Goal: Task Accomplishment & Management: Complete application form

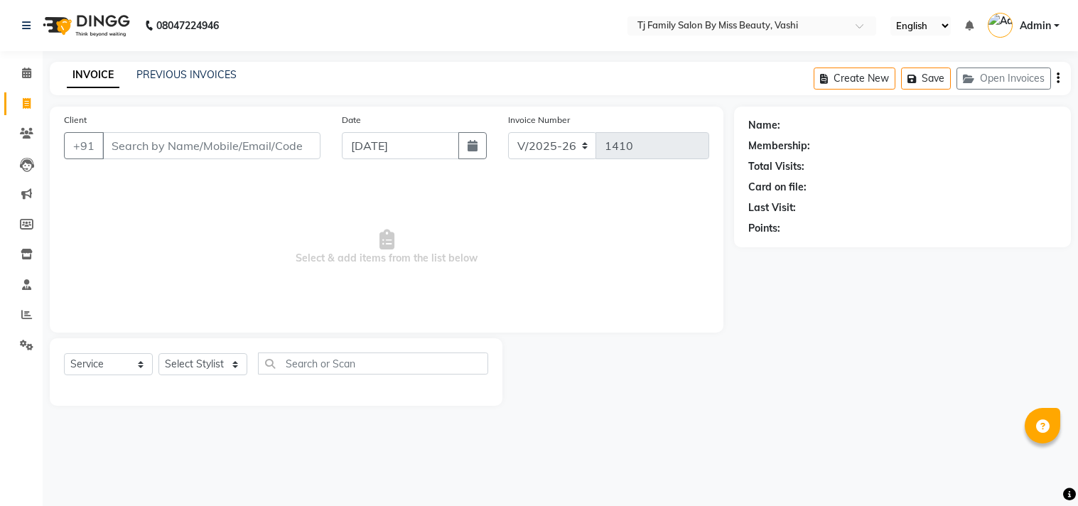
select select "703"
select select "service"
click at [23, 135] on icon at bounding box center [27, 133] width 14 height 11
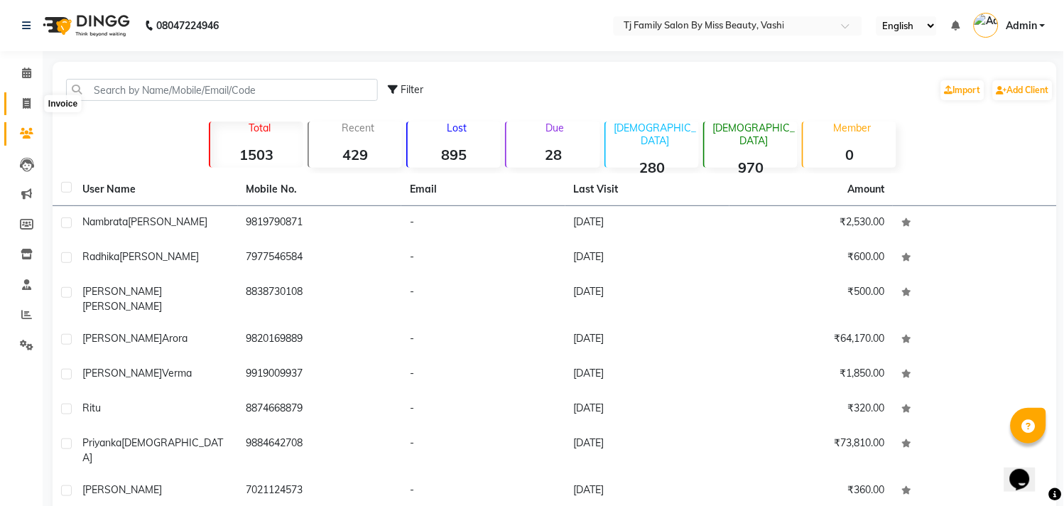
click at [24, 101] on icon at bounding box center [27, 103] width 8 height 11
select select "service"
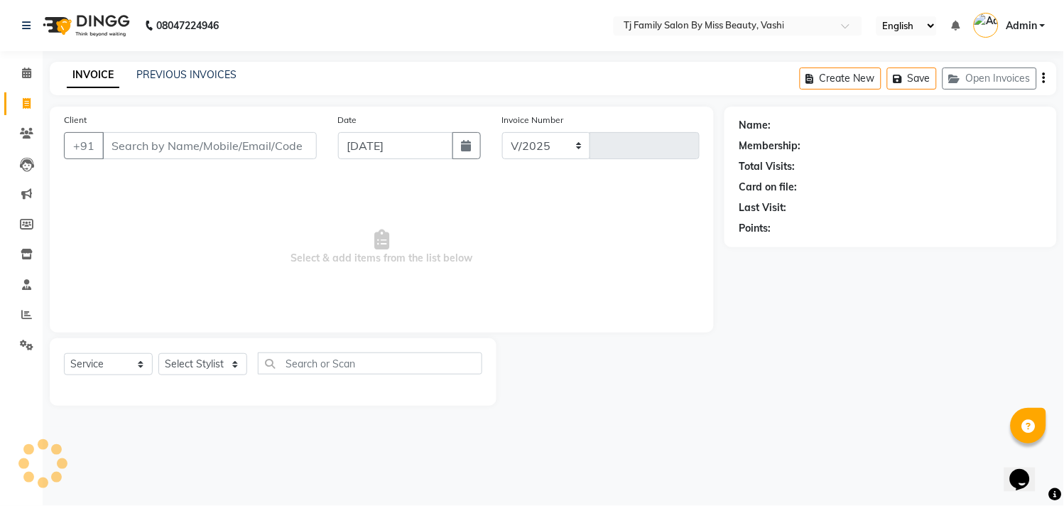
select select "703"
type input "1410"
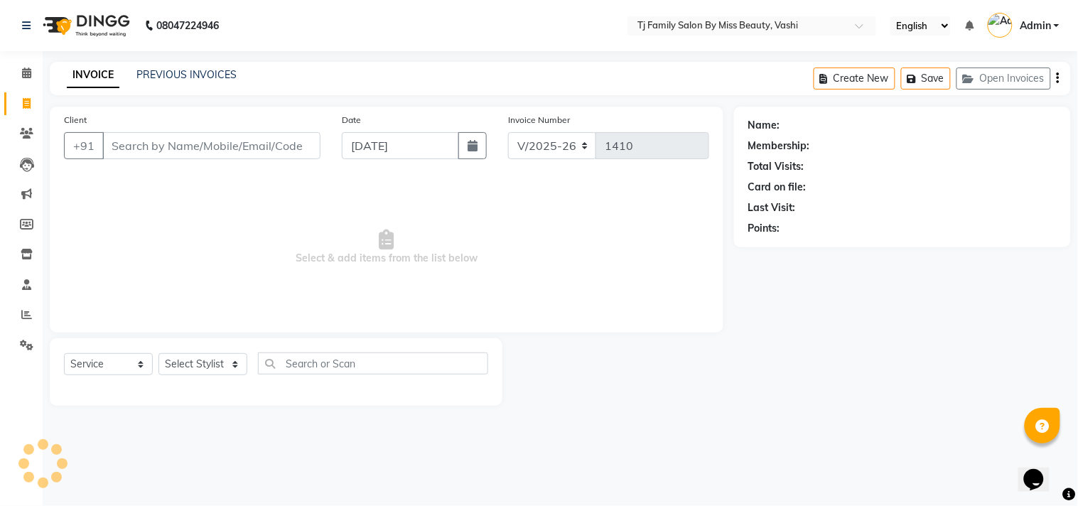
click at [272, 145] on input "Client" at bounding box center [211, 145] width 218 height 27
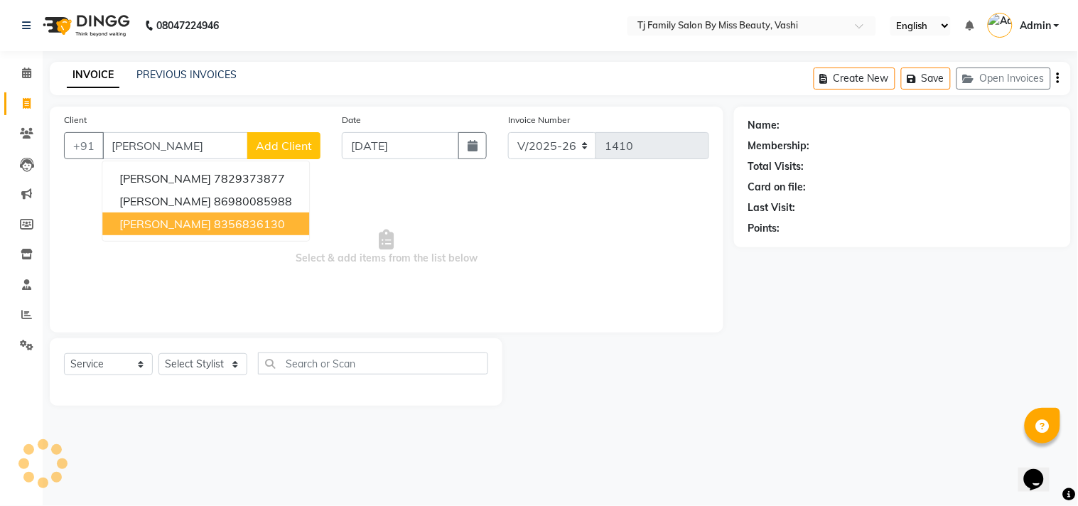
click at [194, 225] on span "[PERSON_NAME]" at bounding box center [165, 224] width 92 height 14
type input "8356836130"
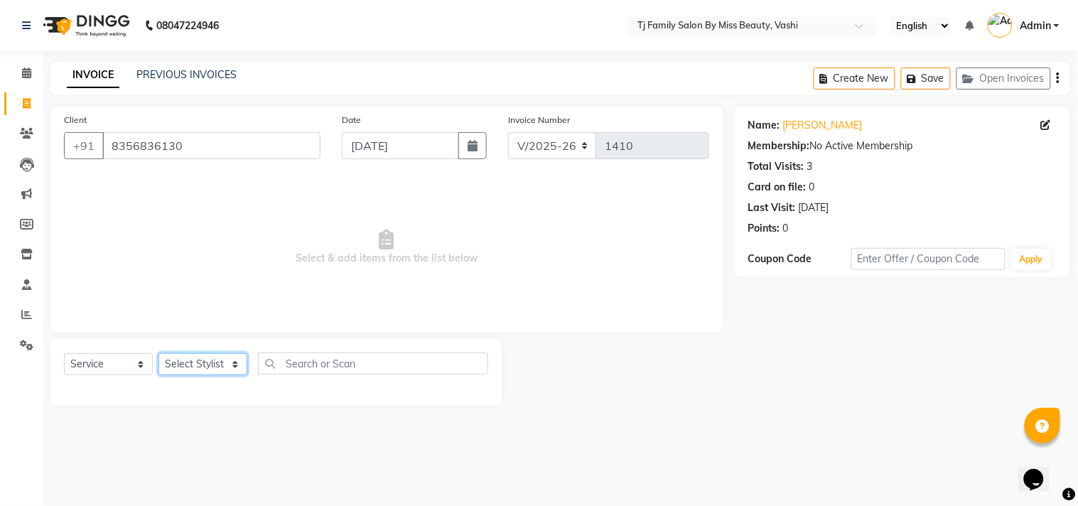
click at [192, 367] on select "Select Stylist deepak maitay [PERSON_NAME] [PERSON_NAME] Ramita [PERSON_NAME] […" at bounding box center [202, 364] width 89 height 22
select select "31842"
click at [158, 354] on select "Select Stylist deepak maitay [PERSON_NAME] [PERSON_NAME] Ramita [PERSON_NAME] […" at bounding box center [202, 364] width 89 height 22
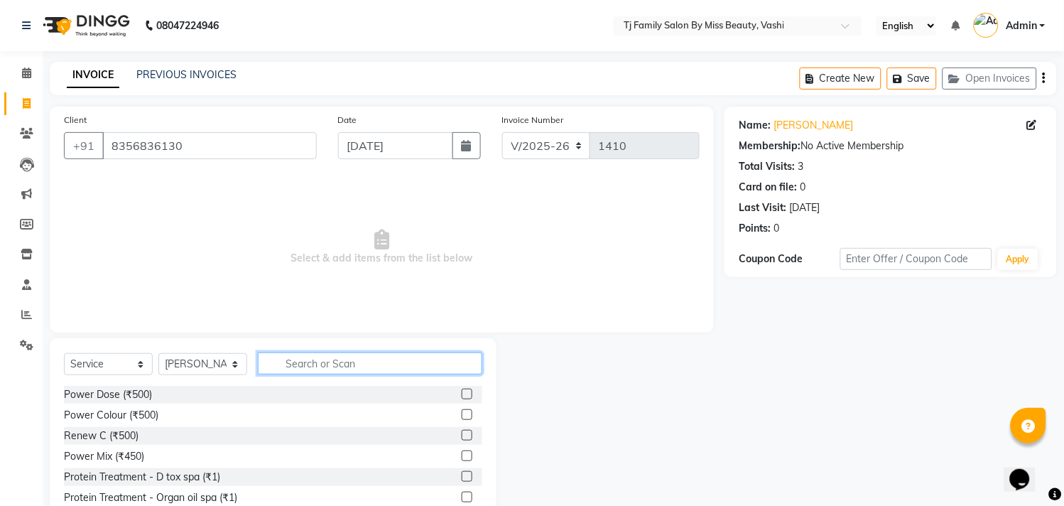
click at [364, 367] on input "text" at bounding box center [370, 363] width 225 height 22
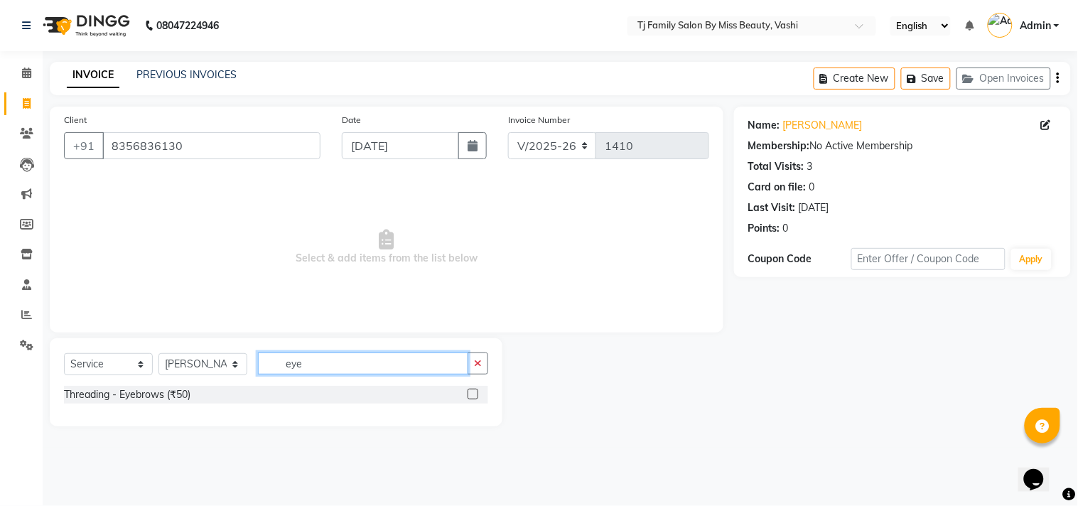
type input "eye"
click at [472, 392] on label at bounding box center [473, 394] width 11 height 11
click at [472, 392] on input "checkbox" at bounding box center [472, 394] width 9 height 9
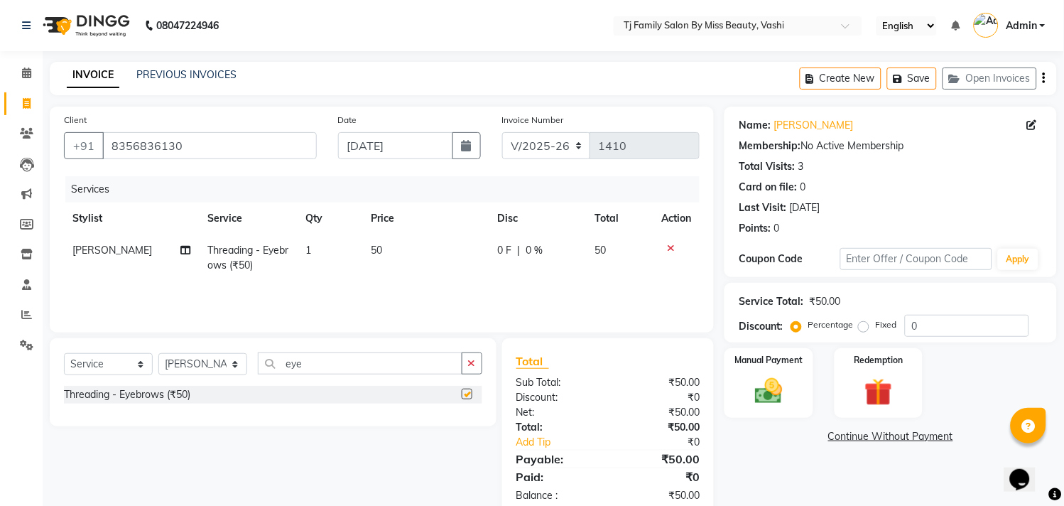
checkbox input "false"
click at [414, 244] on td "50" at bounding box center [426, 257] width 126 height 47
select select "31842"
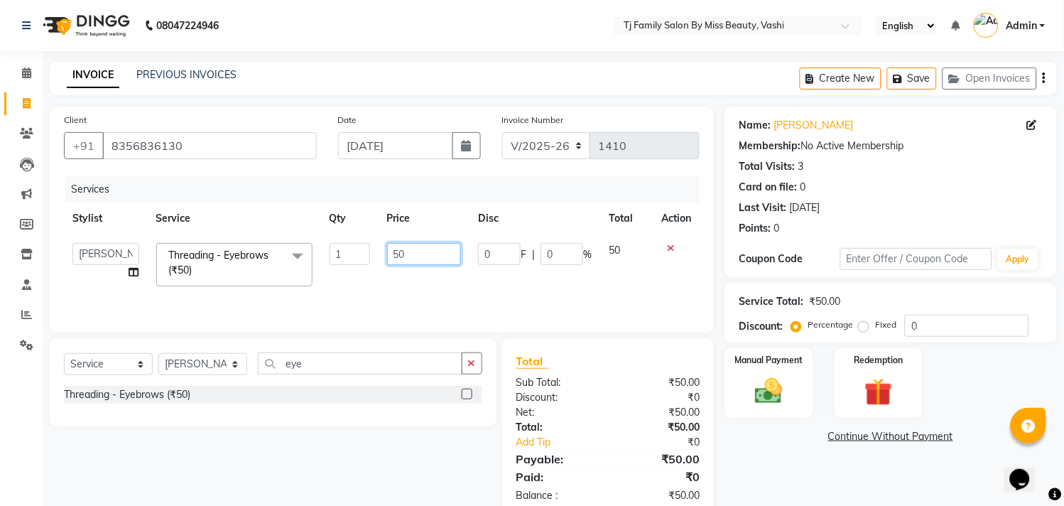
click at [418, 254] on input "50" at bounding box center [424, 254] width 75 height 22
type input "5"
type input "150"
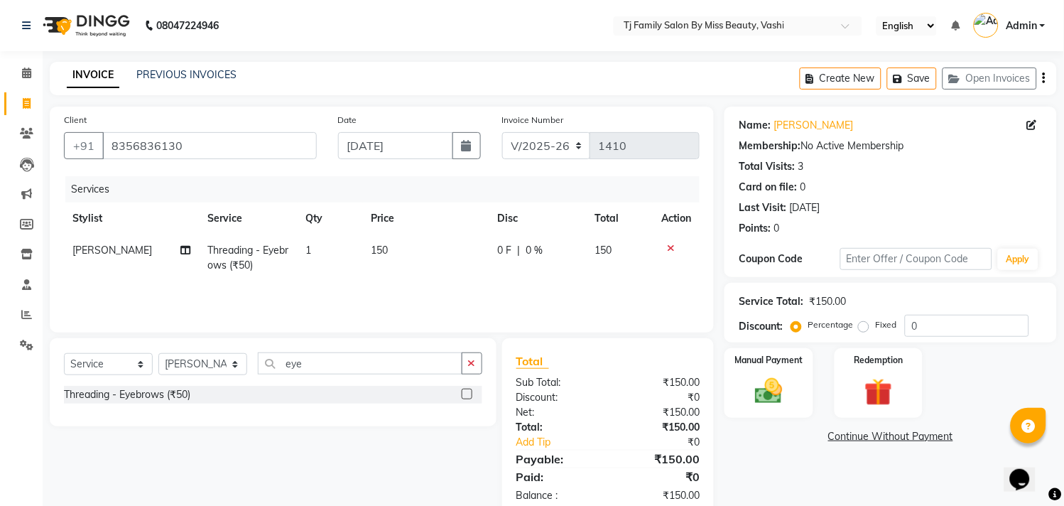
click at [612, 249] on span "150" at bounding box center [603, 250] width 17 height 13
select select "31842"
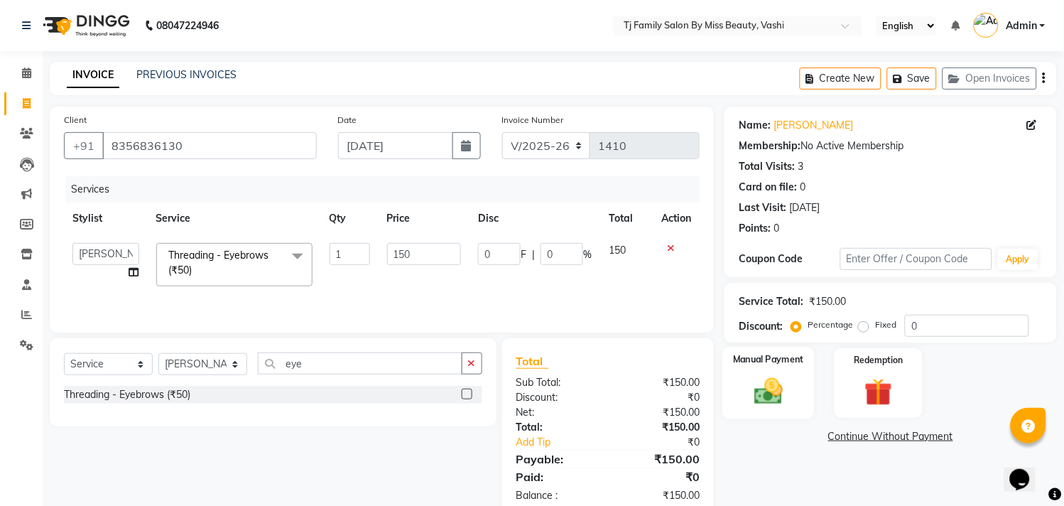
click at [778, 386] on img at bounding box center [769, 391] width 47 height 33
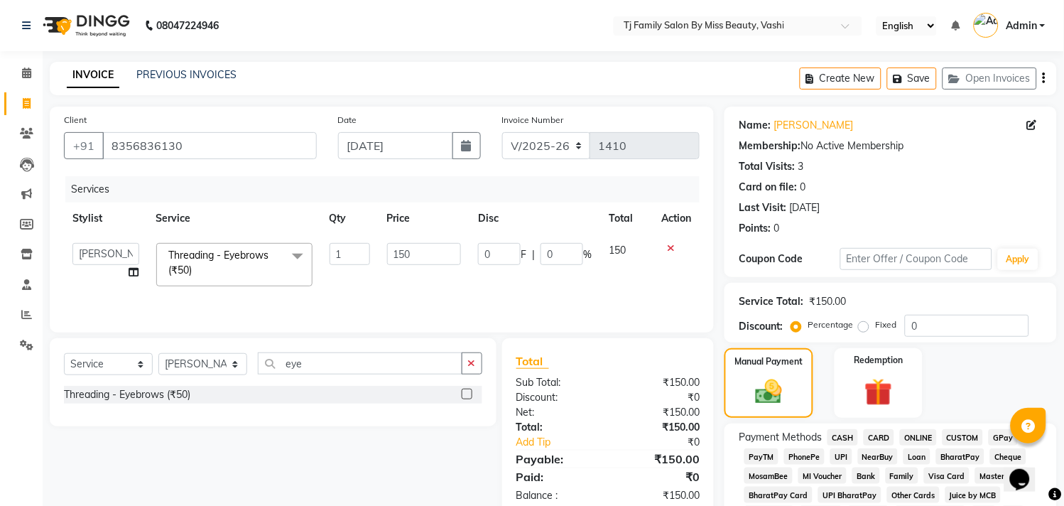
click at [927, 439] on span "ONLINE" at bounding box center [918, 437] width 37 height 16
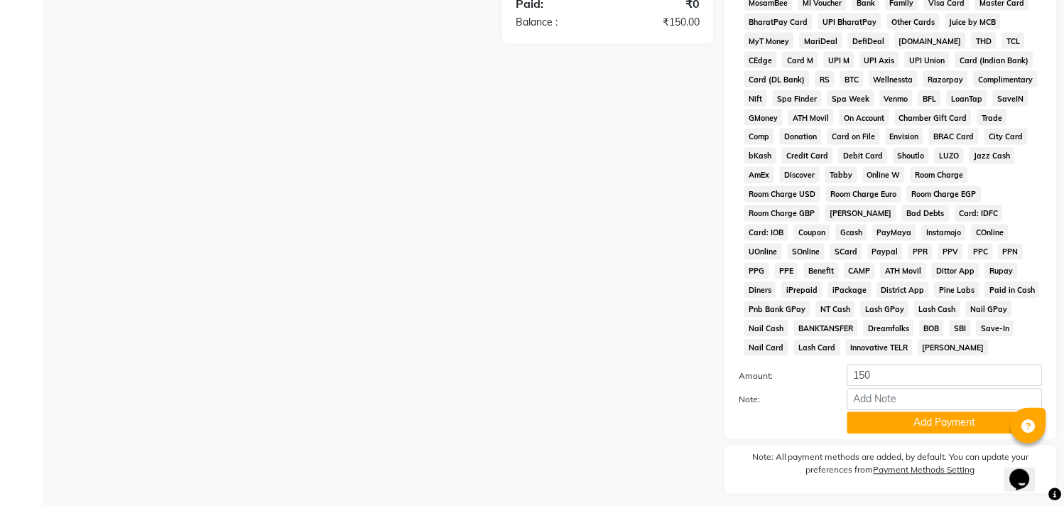
scroll to position [515, 0]
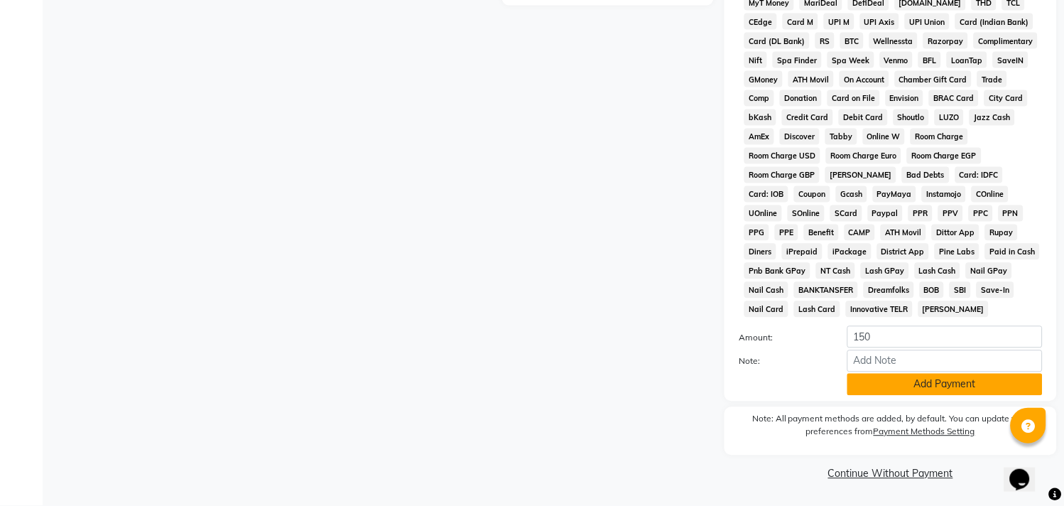
click at [955, 379] on button "Add Payment" at bounding box center [945, 385] width 195 height 22
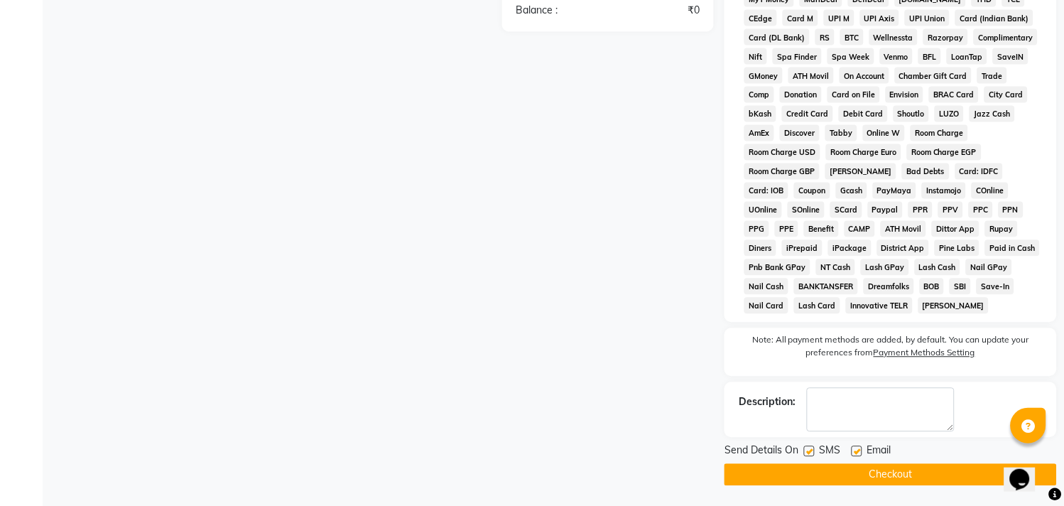
click at [935, 485] on button "Checkout" at bounding box center [891, 475] width 333 height 22
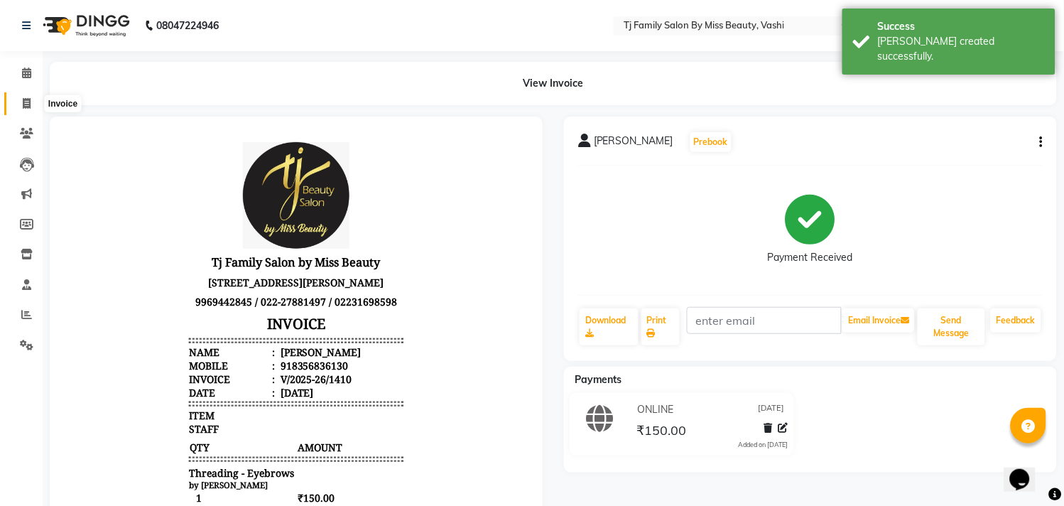
click at [31, 107] on span at bounding box center [26, 104] width 25 height 16
select select "service"
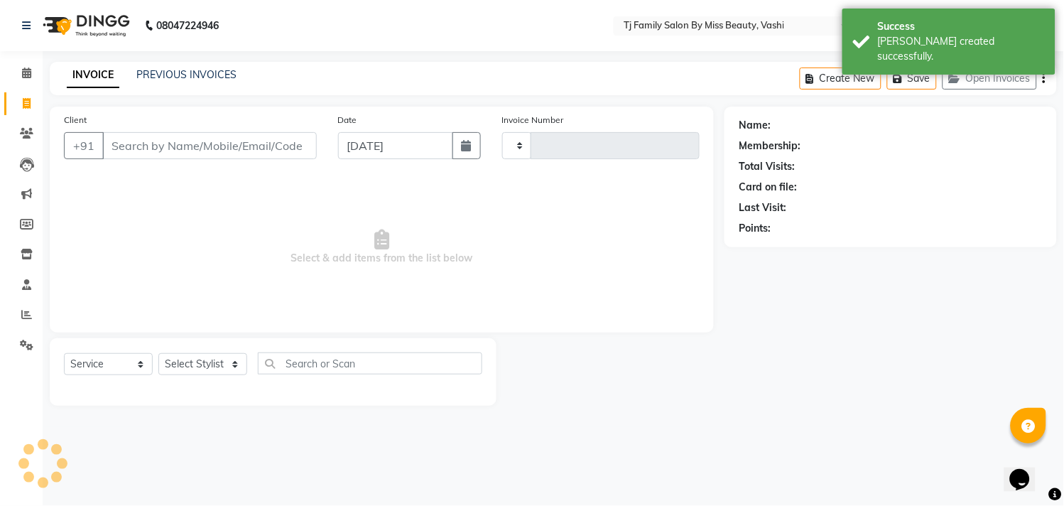
type input "1411"
select select "703"
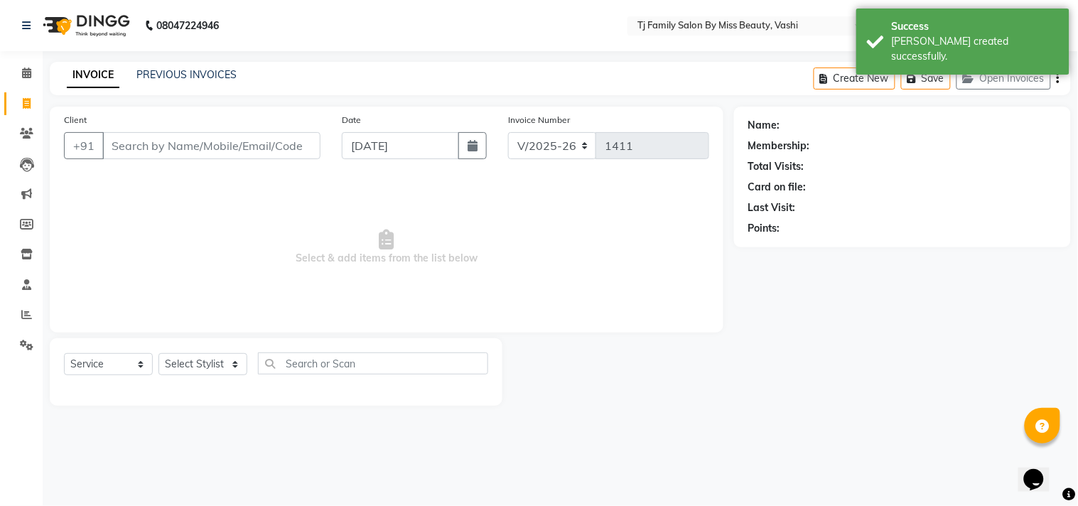
type input "n"
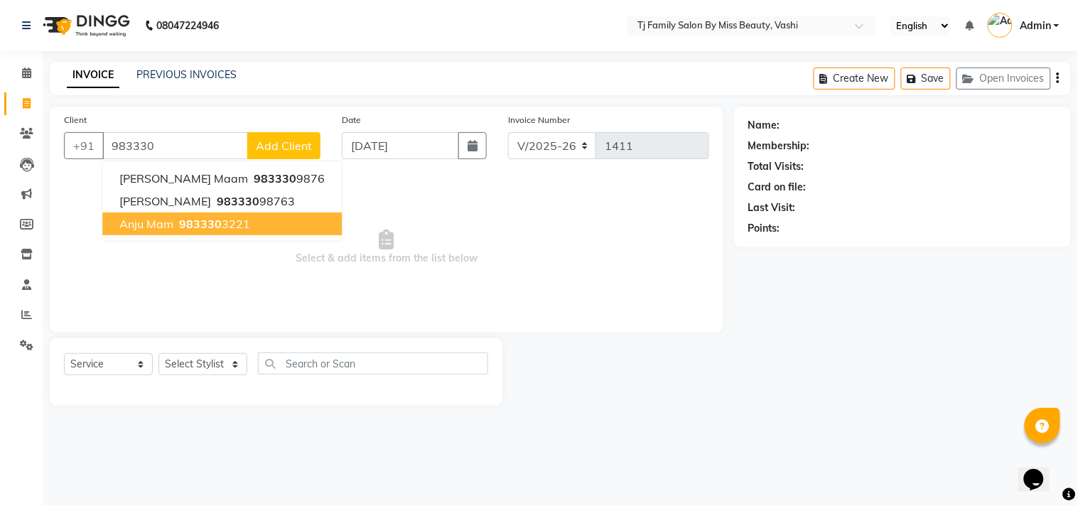
click at [203, 215] on button "anju mam 983330 3221" at bounding box center [221, 223] width 239 height 23
type input "9833303221"
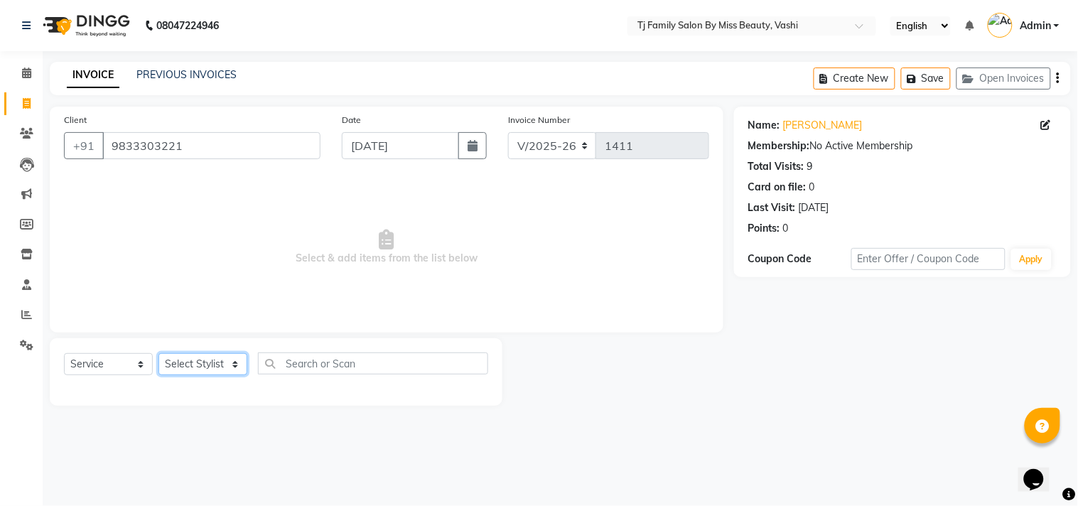
click at [206, 355] on select "Select Stylist deepak maitay [PERSON_NAME] [PERSON_NAME] Ramita [PERSON_NAME] […" at bounding box center [202, 364] width 89 height 22
select select "31842"
click at [158, 354] on select "Select Stylist deepak maitay [PERSON_NAME] [PERSON_NAME] Ramita [PERSON_NAME] […" at bounding box center [202, 364] width 89 height 22
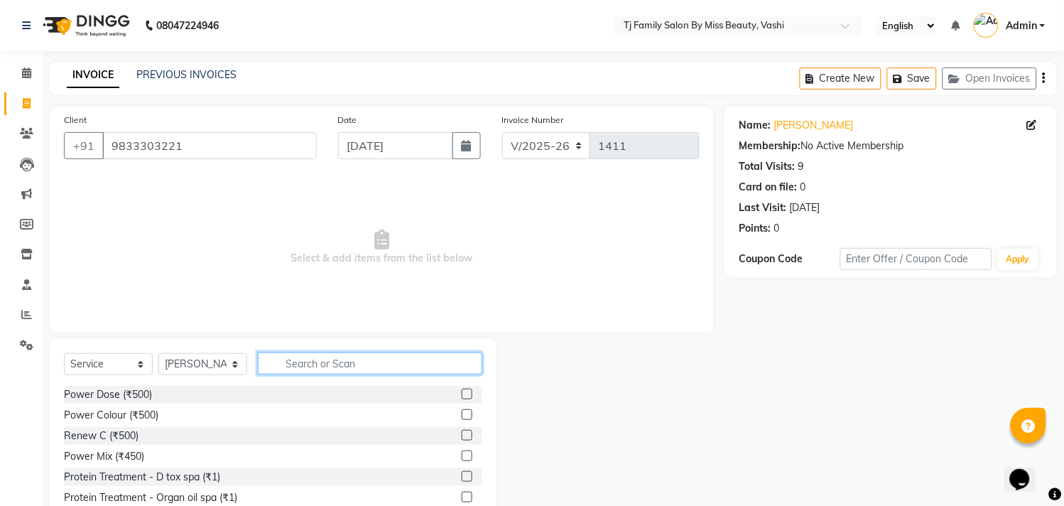
click at [353, 368] on input "text" at bounding box center [370, 363] width 225 height 22
type input "a"
type input "facial"
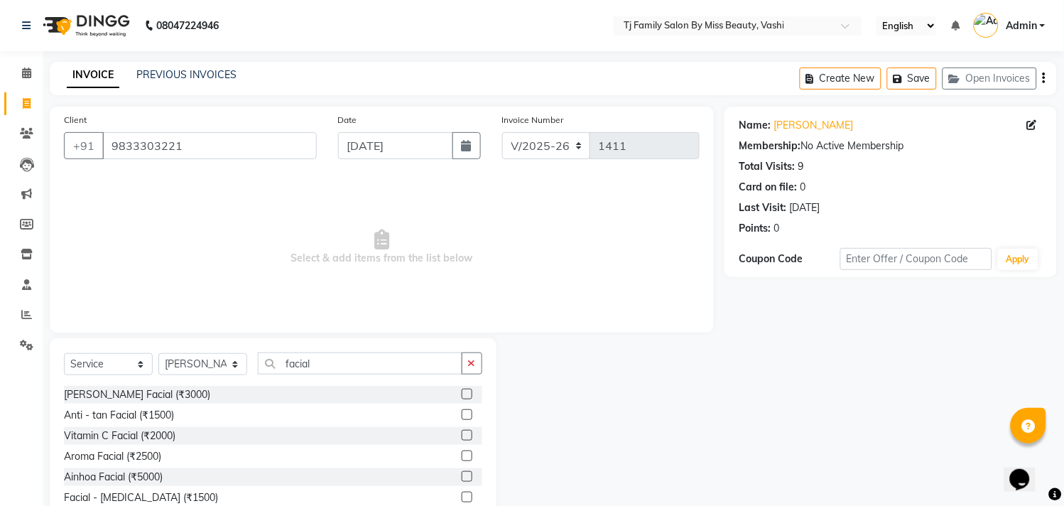
click at [462, 476] on label at bounding box center [467, 476] width 11 height 11
click at [462, 476] on input "checkbox" at bounding box center [466, 477] width 9 height 9
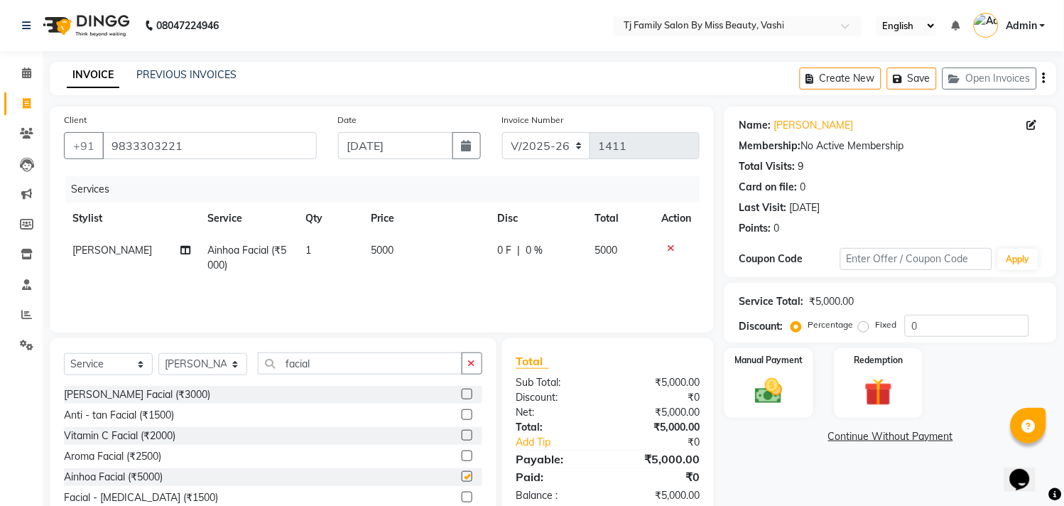
checkbox input "false"
click at [408, 245] on td "5000" at bounding box center [426, 257] width 126 height 47
select select "31842"
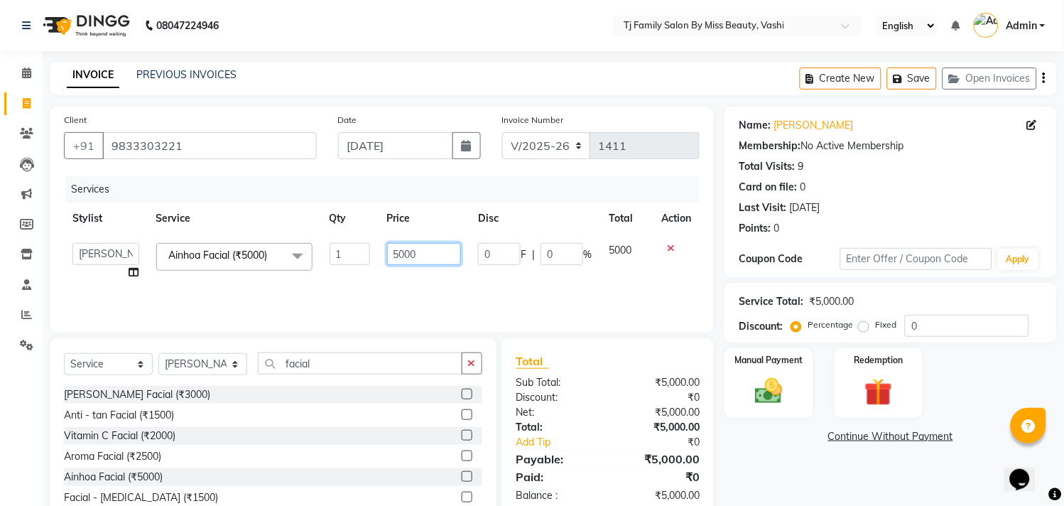
click at [438, 250] on input "5000" at bounding box center [424, 254] width 75 height 22
type input "5"
type input "4500"
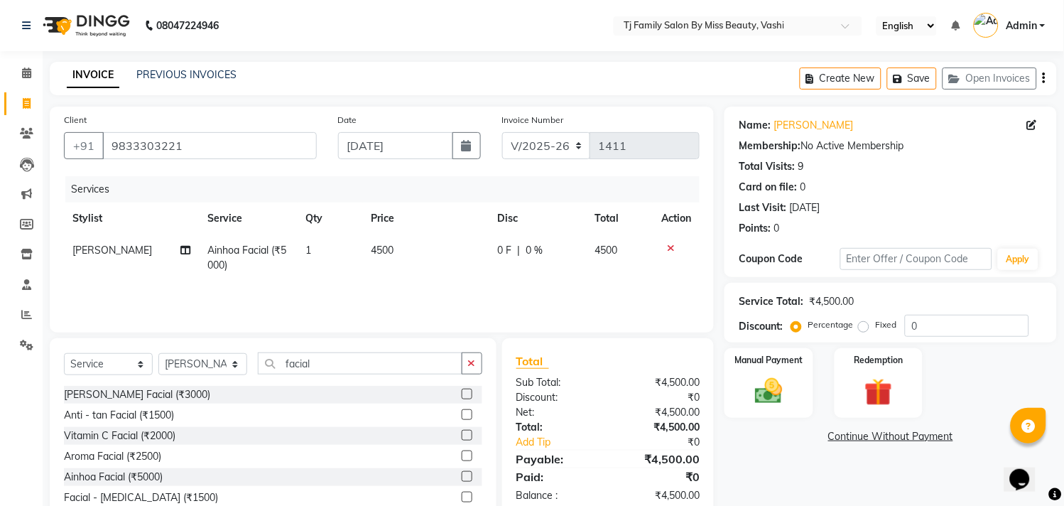
click at [615, 252] on span "4500" at bounding box center [606, 250] width 23 height 13
select select "31842"
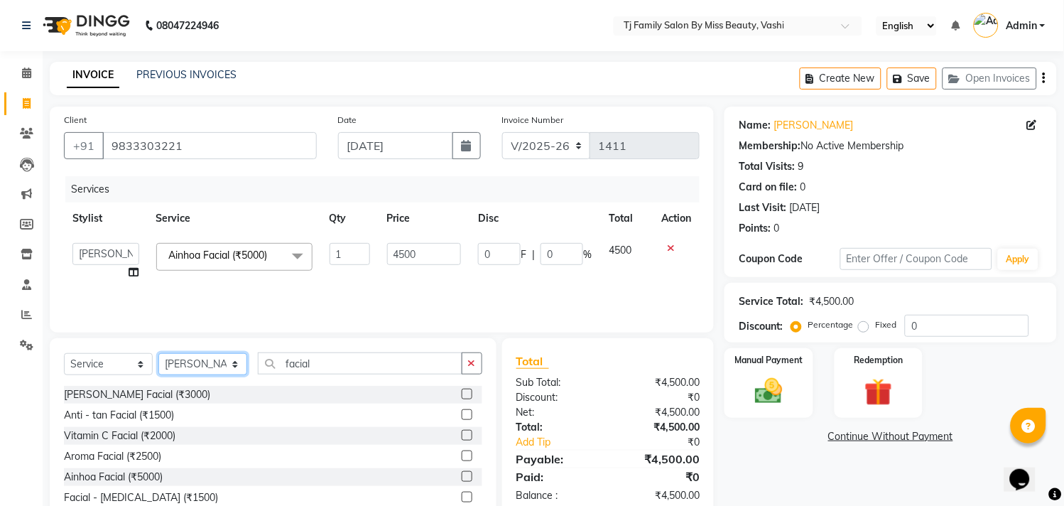
click at [215, 365] on select "Select Stylist deepak maitay [PERSON_NAME] [PERSON_NAME] Ramita [PERSON_NAME] […" at bounding box center [202, 364] width 89 height 22
select select "65907"
click at [158, 354] on select "Select Stylist deepak maitay [PERSON_NAME] [PERSON_NAME] Ramita [PERSON_NAME] […" at bounding box center [202, 364] width 89 height 22
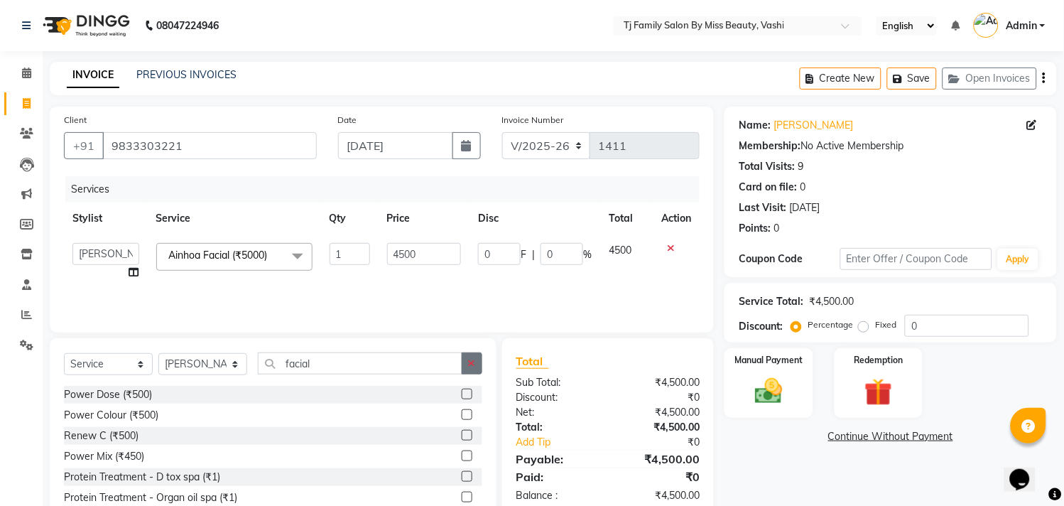
click at [469, 366] on icon "button" at bounding box center [472, 363] width 8 height 10
click at [201, 362] on select "Select Stylist deepak maitay [PERSON_NAME] [PERSON_NAME] Ramita [PERSON_NAME] […" at bounding box center [202, 364] width 89 height 22
select select "83441"
click at [158, 354] on select "Select Stylist deepak maitay [PERSON_NAME] [PERSON_NAME] Ramita [PERSON_NAME] […" at bounding box center [202, 364] width 89 height 22
click at [417, 371] on input "text" at bounding box center [370, 363] width 225 height 22
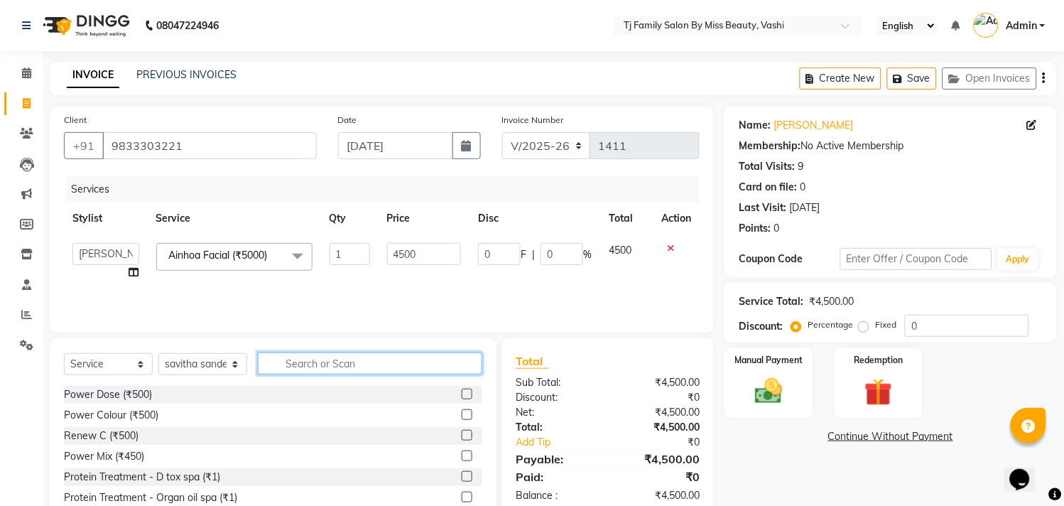
type input "w"
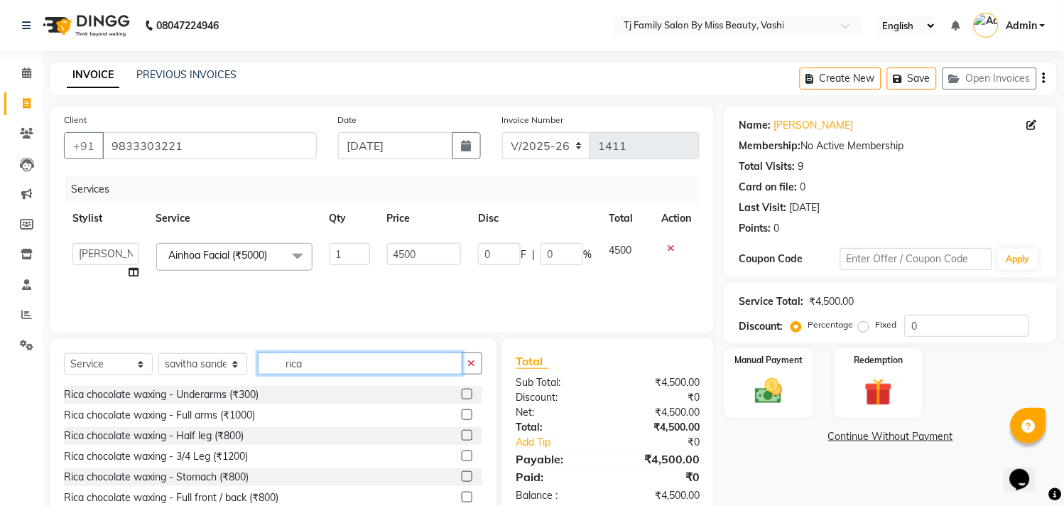
type input "rica"
click at [462, 416] on label at bounding box center [467, 414] width 11 height 11
click at [462, 416] on input "checkbox" at bounding box center [466, 415] width 9 height 9
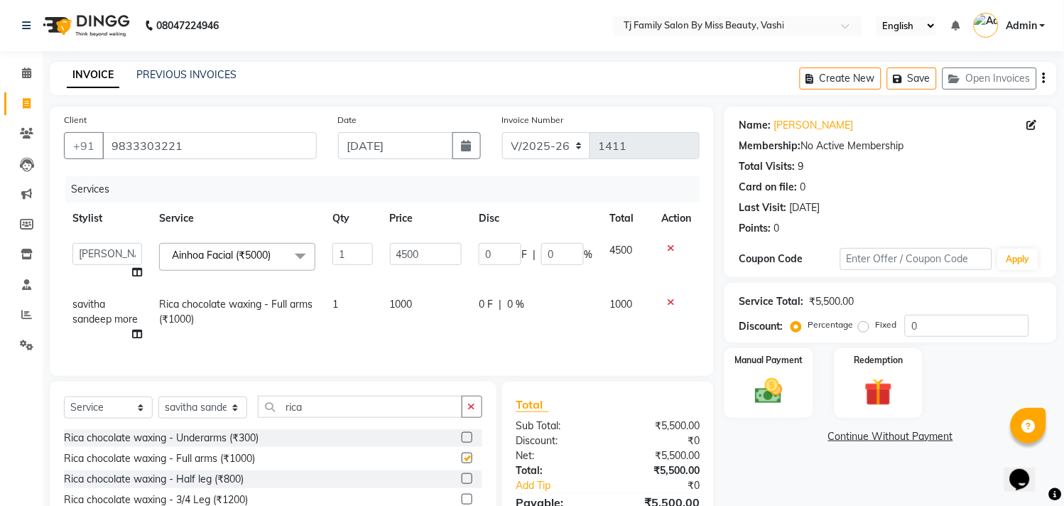
checkbox input "false"
click at [428, 296] on td "1000" at bounding box center [427, 319] width 90 height 62
select select "83441"
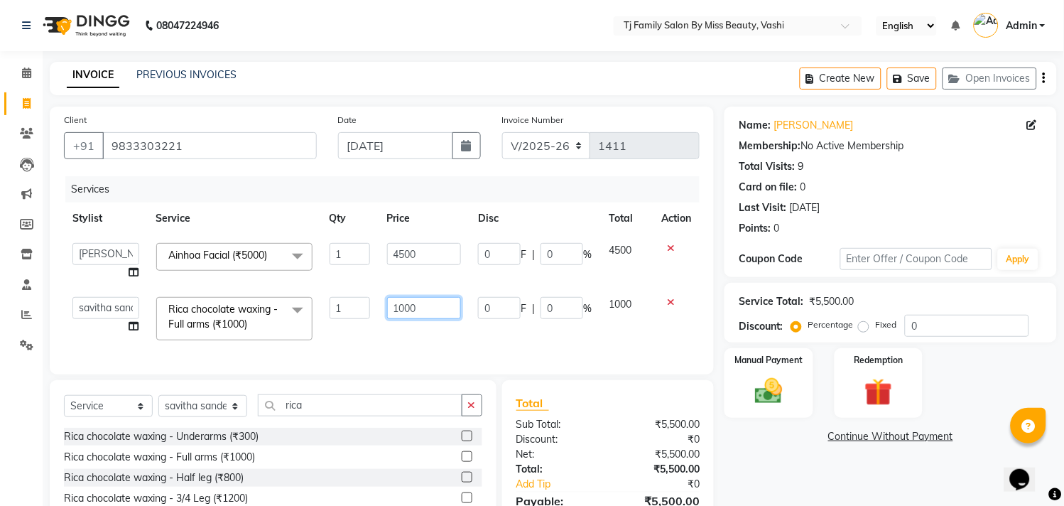
click at [457, 301] on input "1000" at bounding box center [424, 308] width 75 height 22
type input "1"
type input "1300"
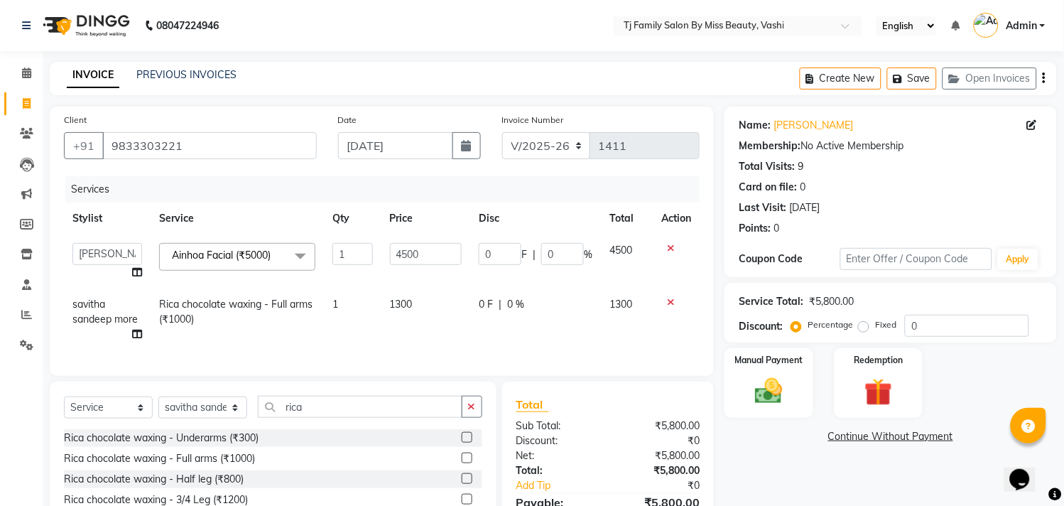
click at [619, 301] on span "1300" at bounding box center [621, 304] width 23 height 13
select select "83441"
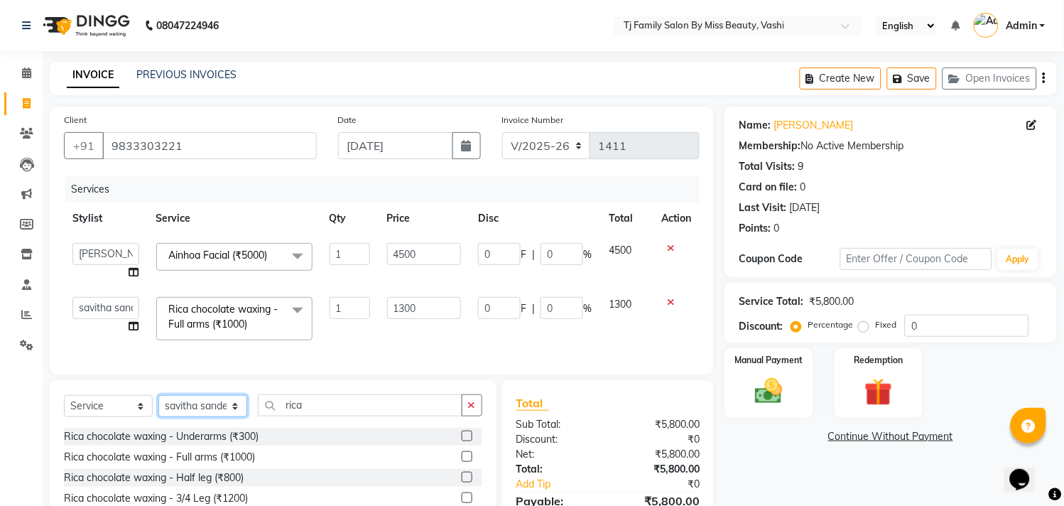
click at [205, 417] on select "Select Stylist deepak maitay [PERSON_NAME] [PERSON_NAME] Ramita [PERSON_NAME] […" at bounding box center [202, 406] width 89 height 22
select select "65907"
click at [158, 409] on select "Select Stylist deepak maitay [PERSON_NAME] [PERSON_NAME] Ramita [PERSON_NAME] […" at bounding box center [202, 406] width 89 height 22
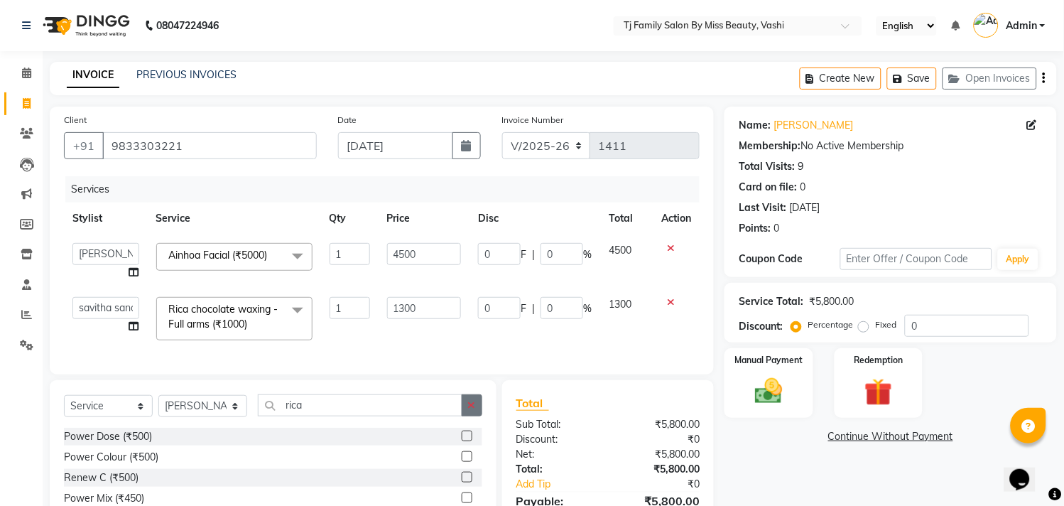
click at [473, 410] on icon "button" at bounding box center [472, 405] width 8 height 10
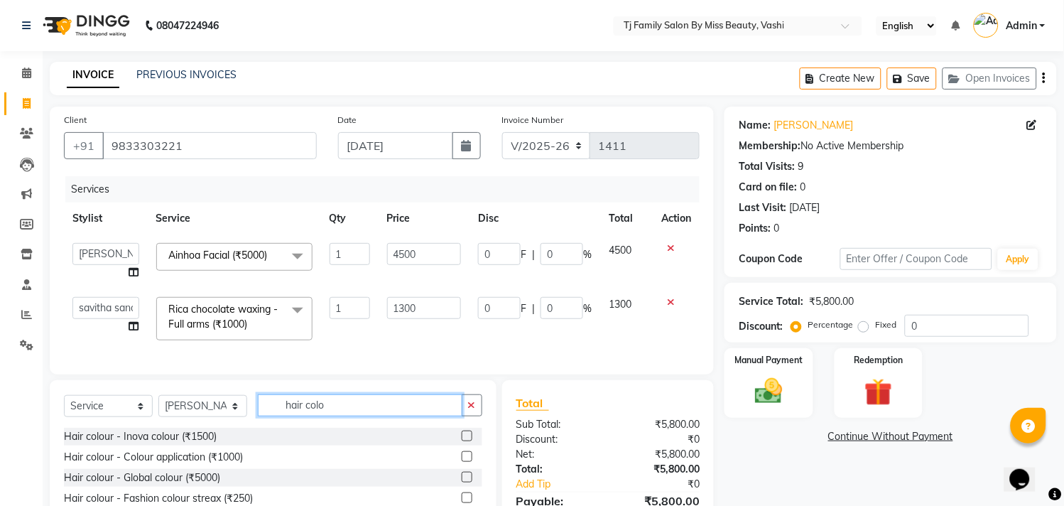
type input "hair colo"
click at [462, 441] on label at bounding box center [467, 436] width 11 height 11
click at [462, 441] on input "checkbox" at bounding box center [466, 436] width 9 height 9
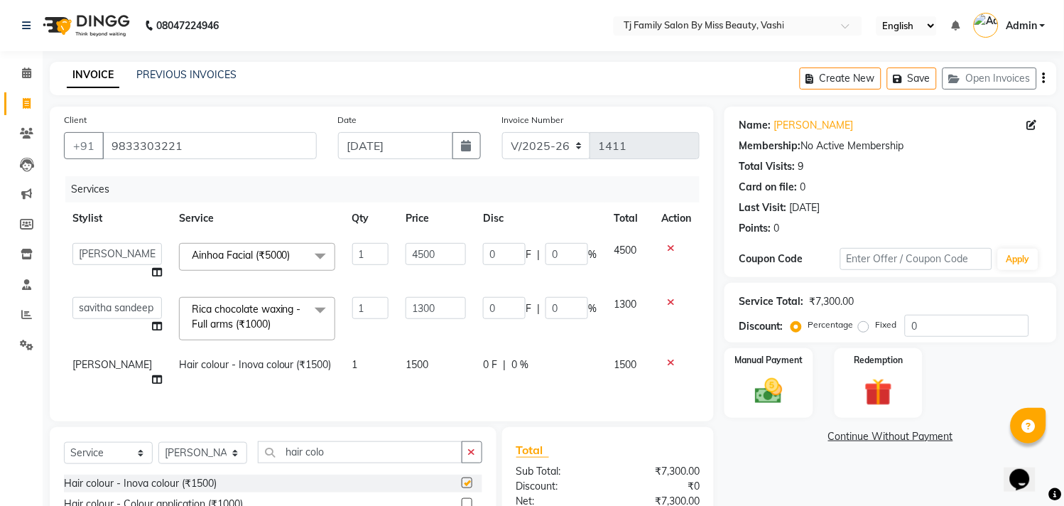
checkbox input "false"
click at [760, 387] on img at bounding box center [769, 391] width 47 height 33
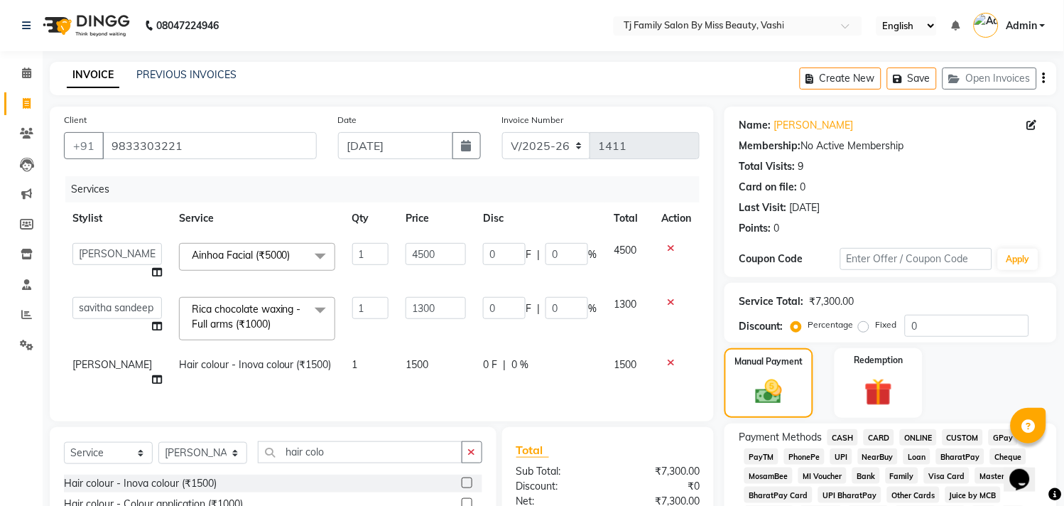
click at [926, 436] on span "ONLINE" at bounding box center [918, 437] width 37 height 16
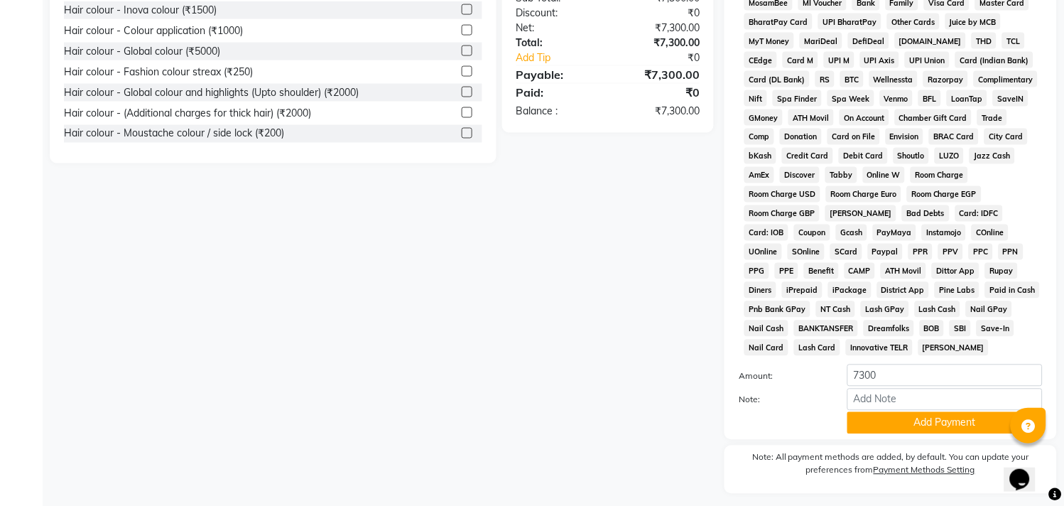
scroll to position [515, 0]
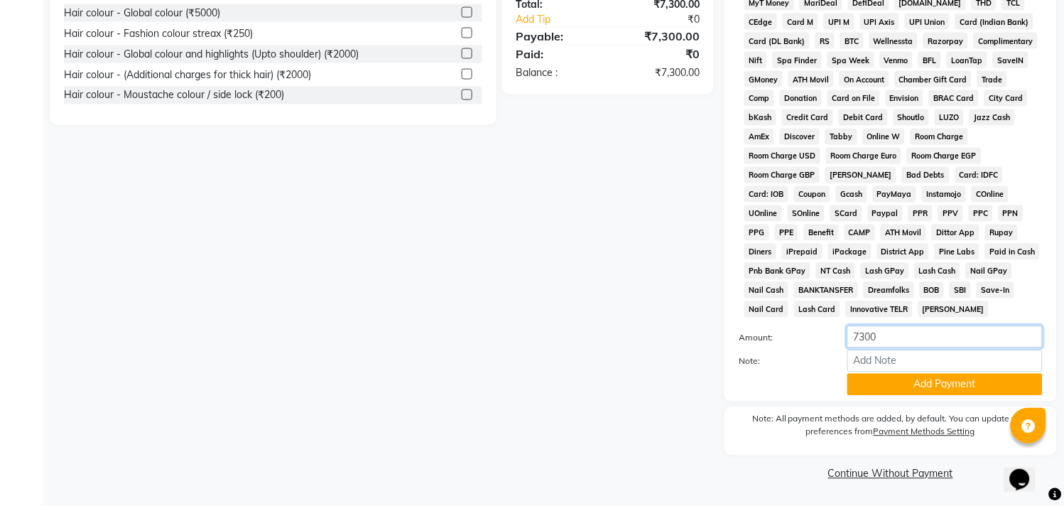
click at [946, 334] on input "7300" at bounding box center [945, 337] width 195 height 22
type input "7000"
click at [920, 379] on button "Add Payment" at bounding box center [945, 385] width 195 height 22
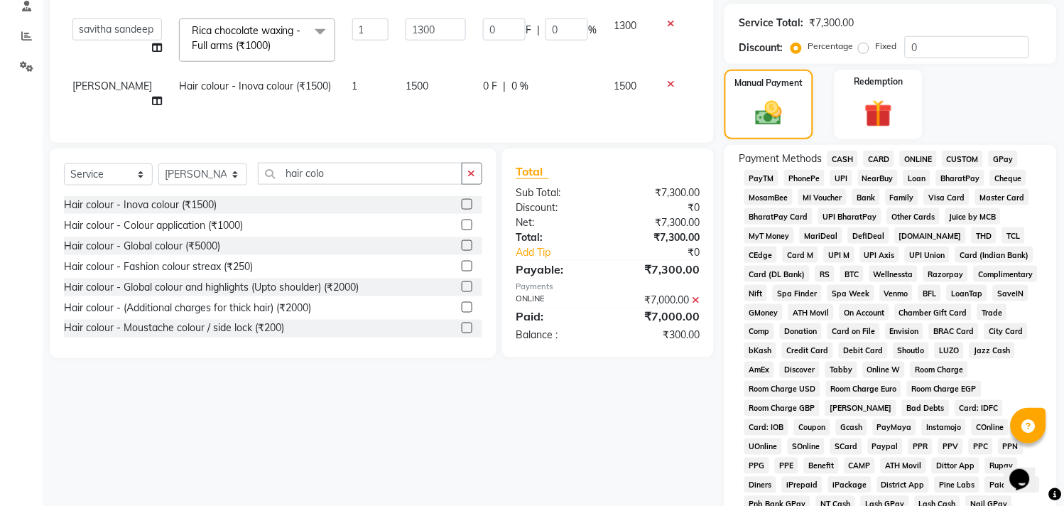
scroll to position [200, 0]
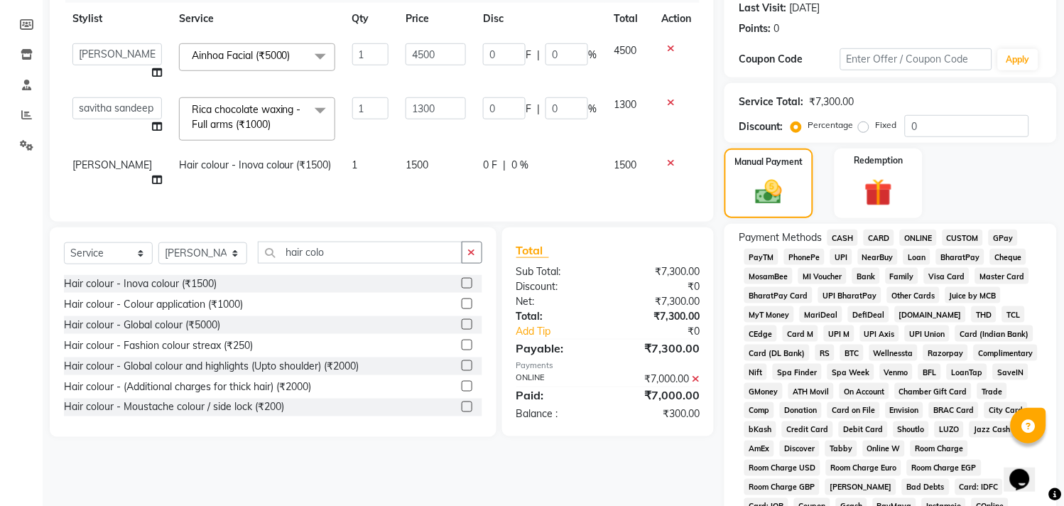
click at [843, 237] on span "CASH" at bounding box center [843, 238] width 31 height 16
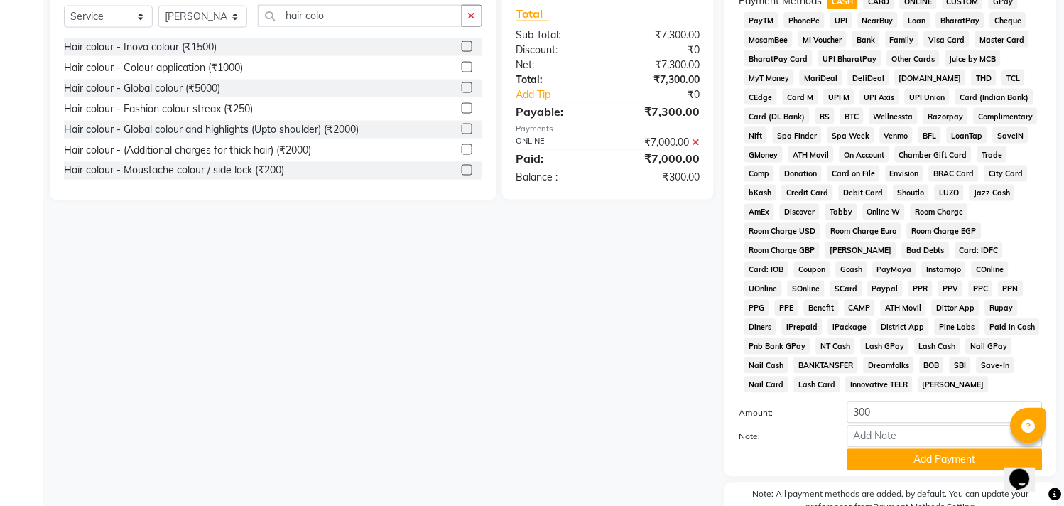
scroll to position [594, 0]
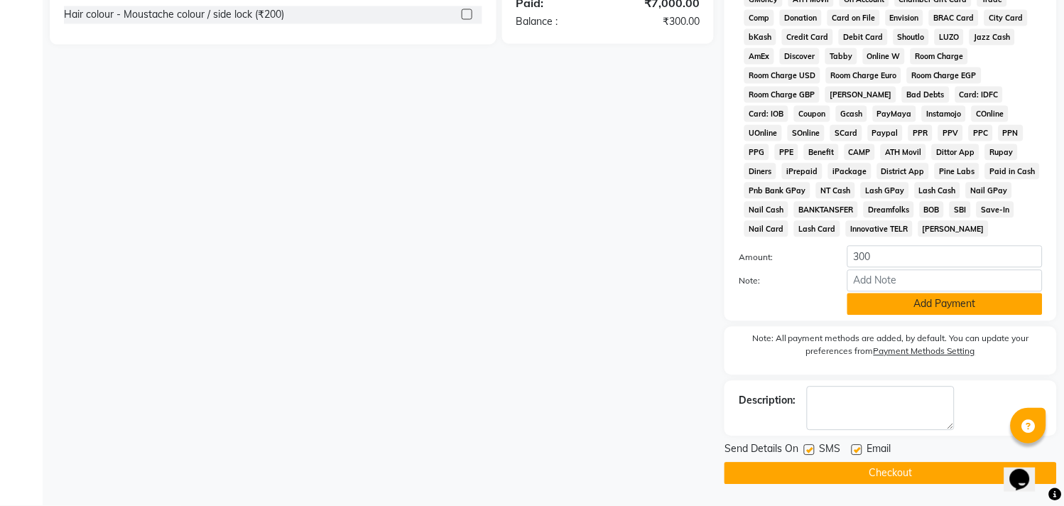
click at [918, 303] on button "Add Payment" at bounding box center [945, 304] width 195 height 22
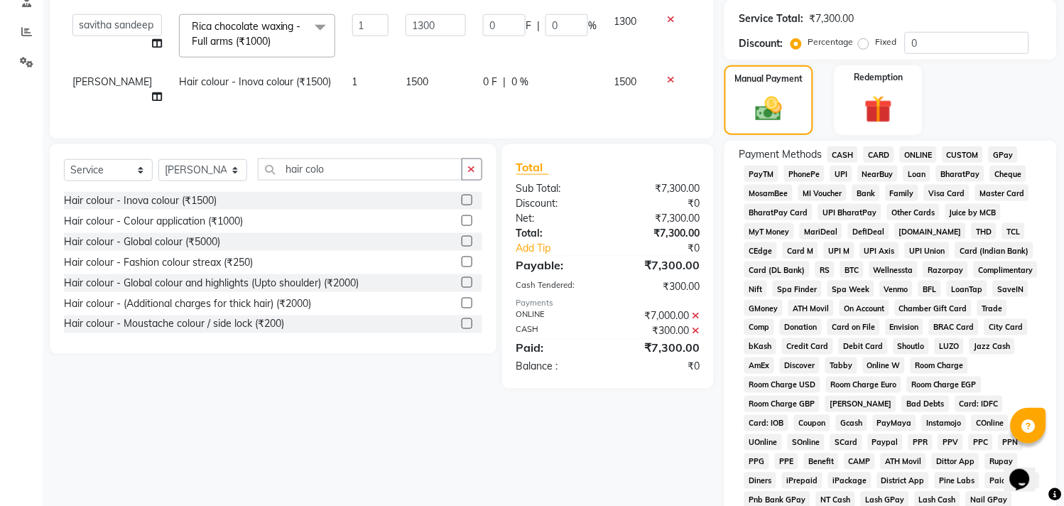
scroll to position [520, 0]
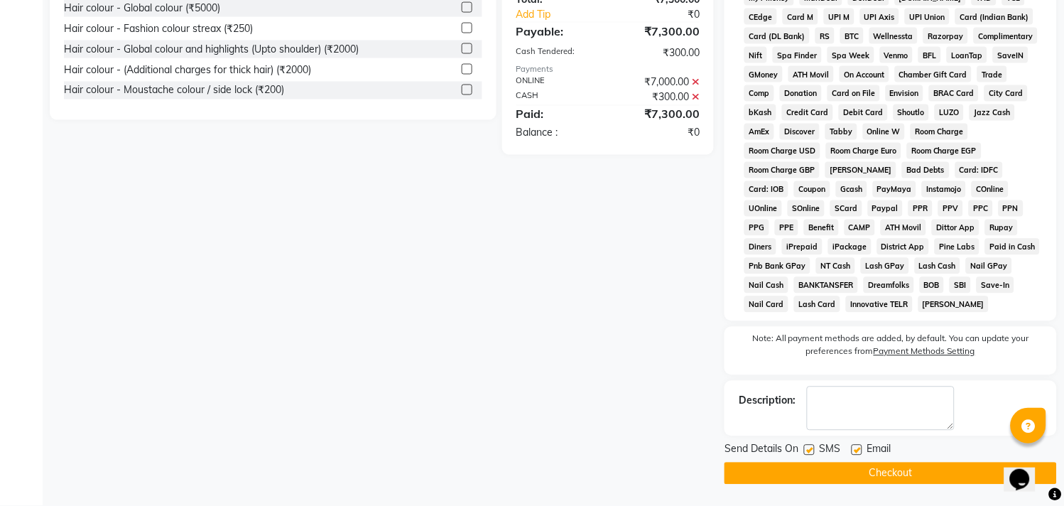
click at [926, 474] on button "Checkout" at bounding box center [891, 474] width 333 height 22
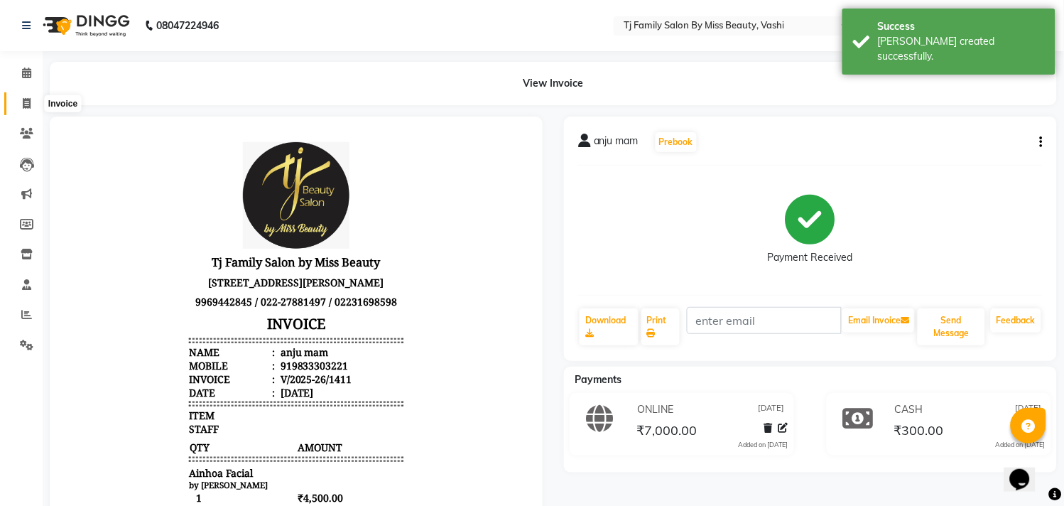
click at [25, 104] on icon at bounding box center [27, 103] width 8 height 11
select select "703"
select select "service"
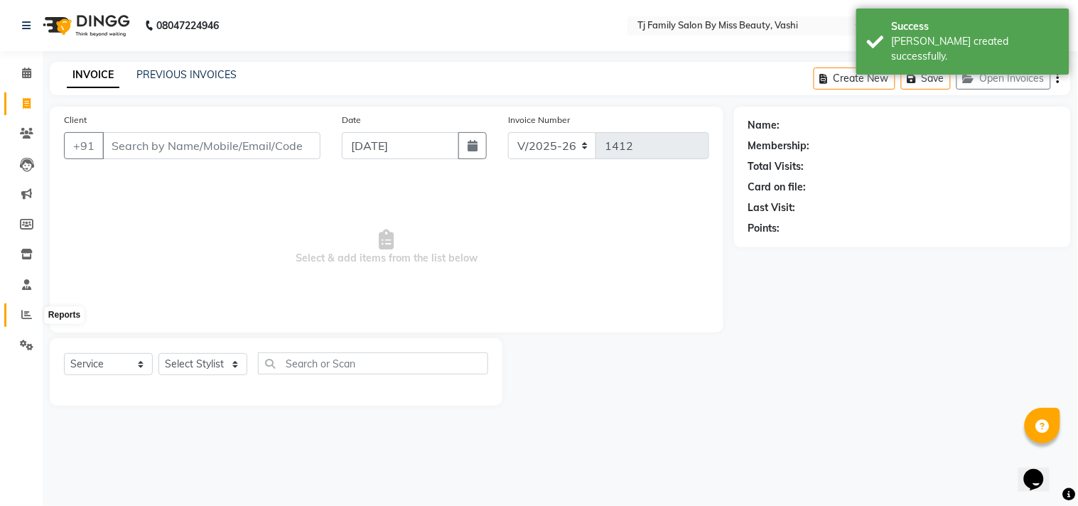
click at [22, 313] on icon at bounding box center [26, 314] width 11 height 11
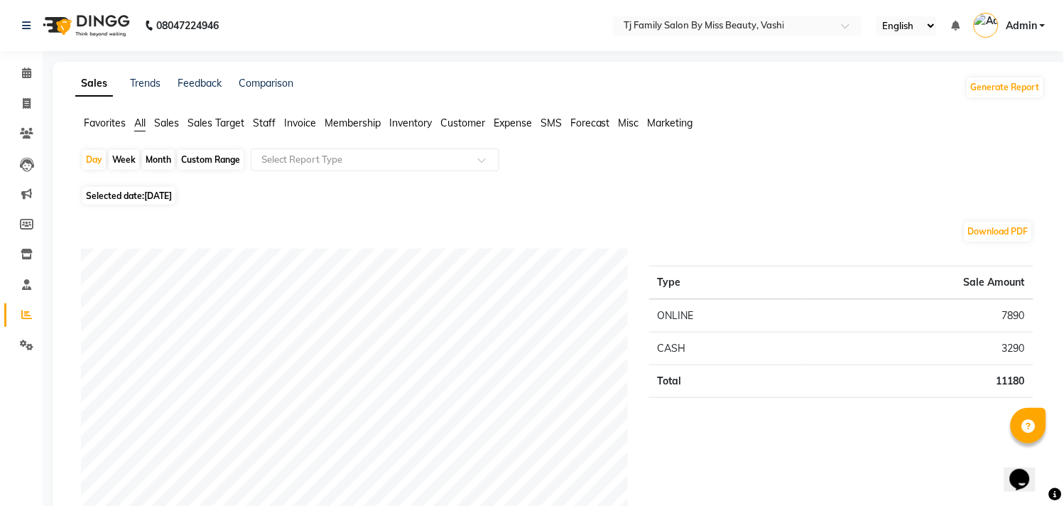
click at [160, 161] on div "Month" at bounding box center [158, 160] width 33 height 20
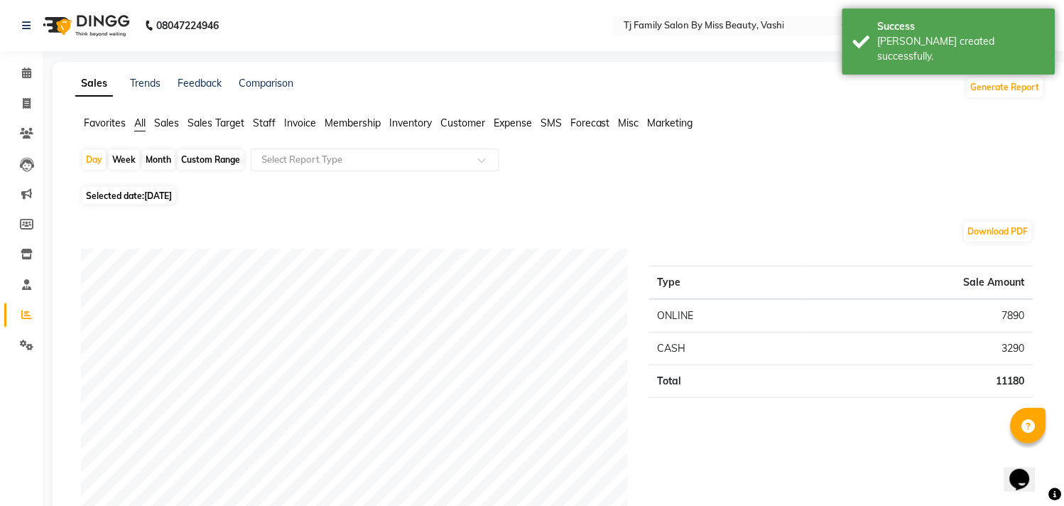
select select "9"
select select "2025"
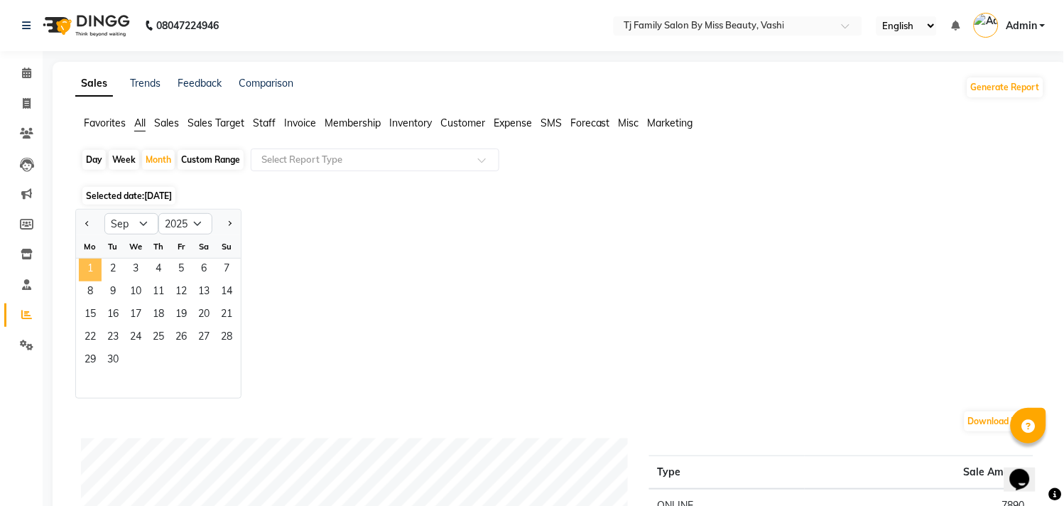
click at [94, 263] on span "1" at bounding box center [90, 270] width 23 height 23
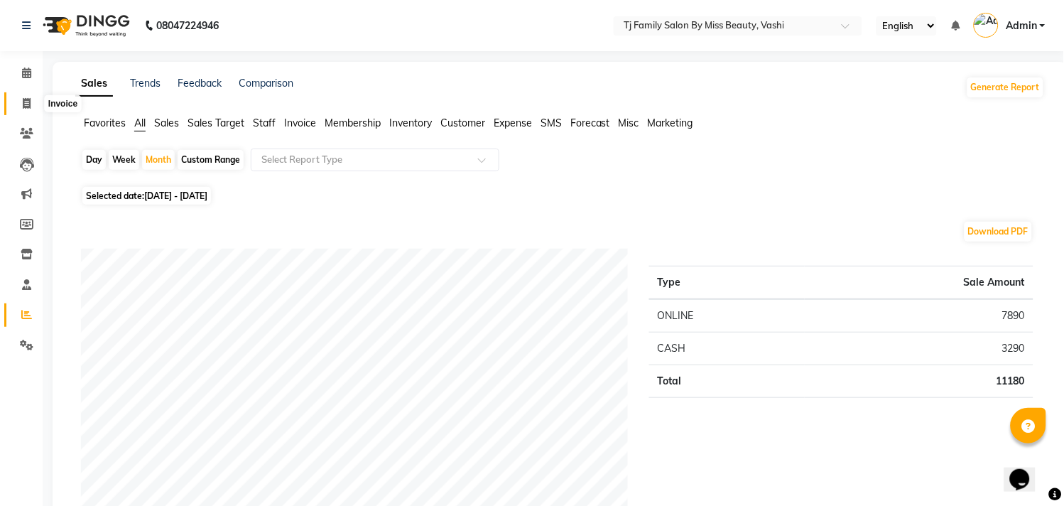
click at [23, 102] on icon at bounding box center [27, 103] width 8 height 11
select select "703"
select select "service"
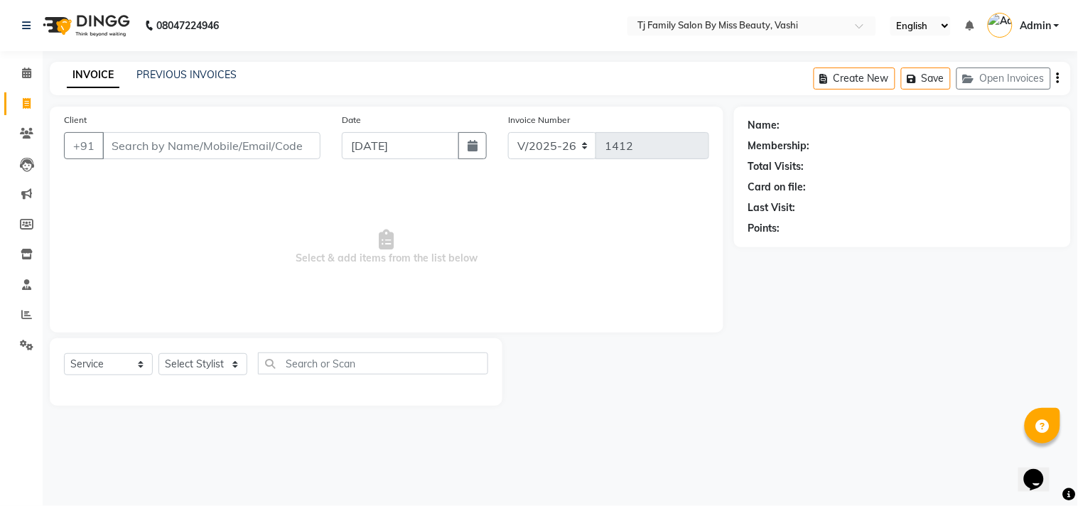
click at [139, 151] on input "Client" at bounding box center [211, 145] width 218 height 27
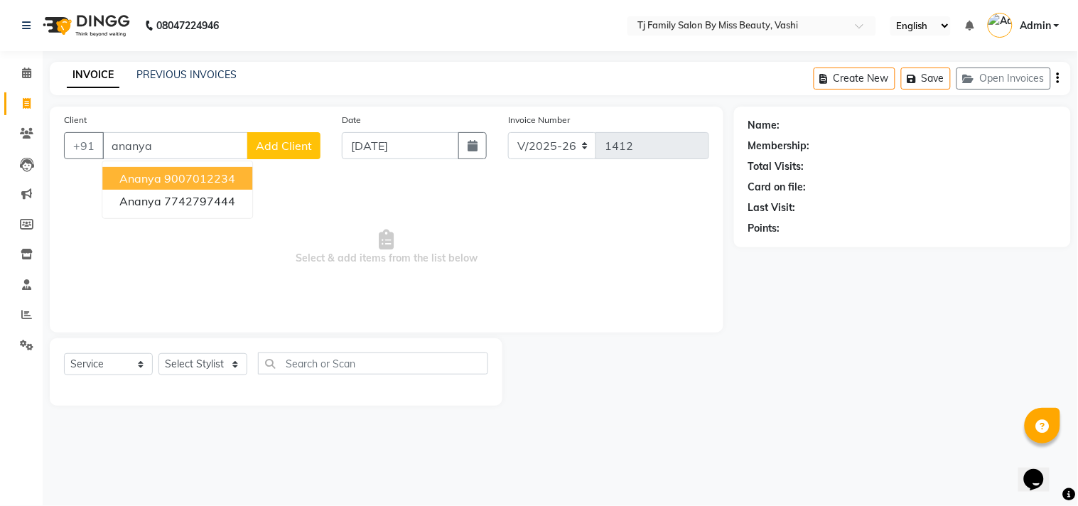
click at [188, 180] on ngb-highlight "9007012234" at bounding box center [199, 178] width 71 height 14
type input "9007012234"
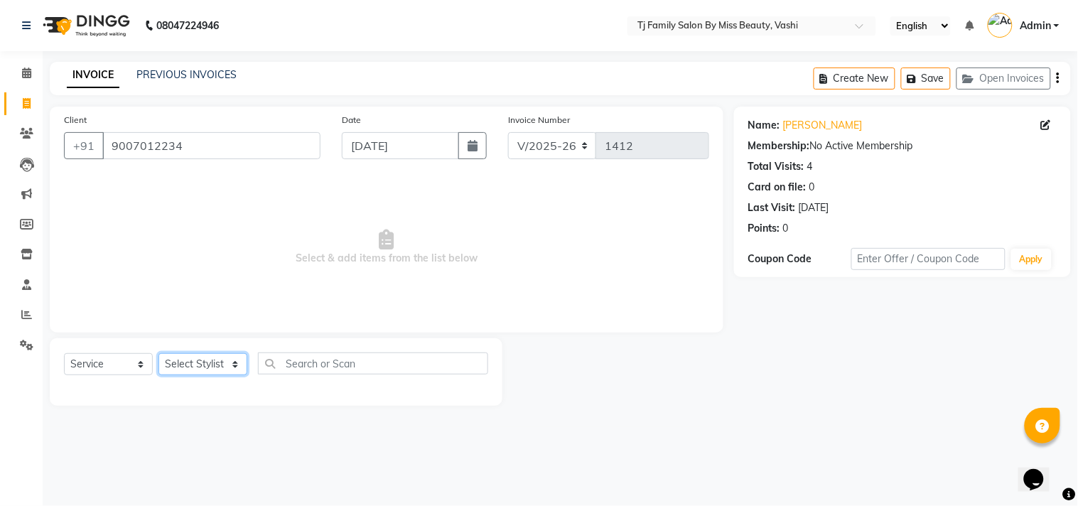
click at [215, 367] on select "Select Stylist deepak maitay [PERSON_NAME] [PERSON_NAME] Ramita [PERSON_NAME] […" at bounding box center [202, 364] width 89 height 22
select select "83441"
click at [158, 354] on select "Select Stylist deepak maitay [PERSON_NAME] [PERSON_NAME] Ramita [PERSON_NAME] […" at bounding box center [202, 364] width 89 height 22
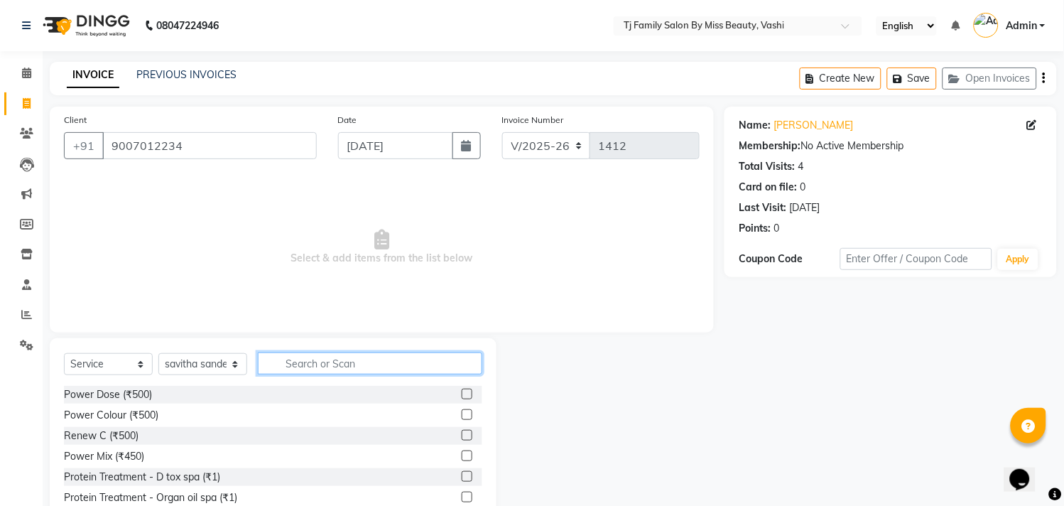
click at [336, 365] on input "text" at bounding box center [370, 363] width 225 height 22
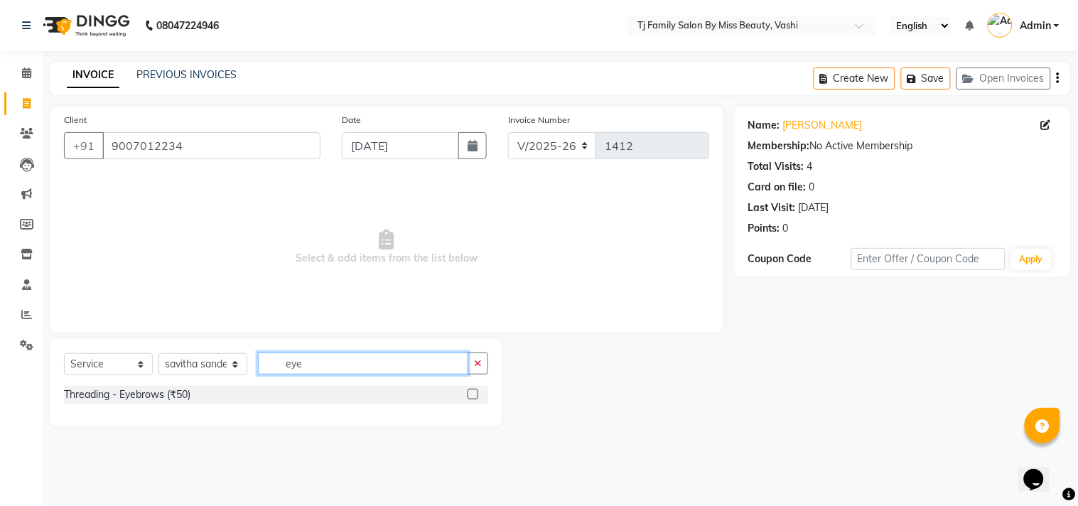
type input "eye"
click at [476, 394] on label at bounding box center [473, 394] width 11 height 11
click at [476, 394] on input "checkbox" at bounding box center [472, 394] width 9 height 9
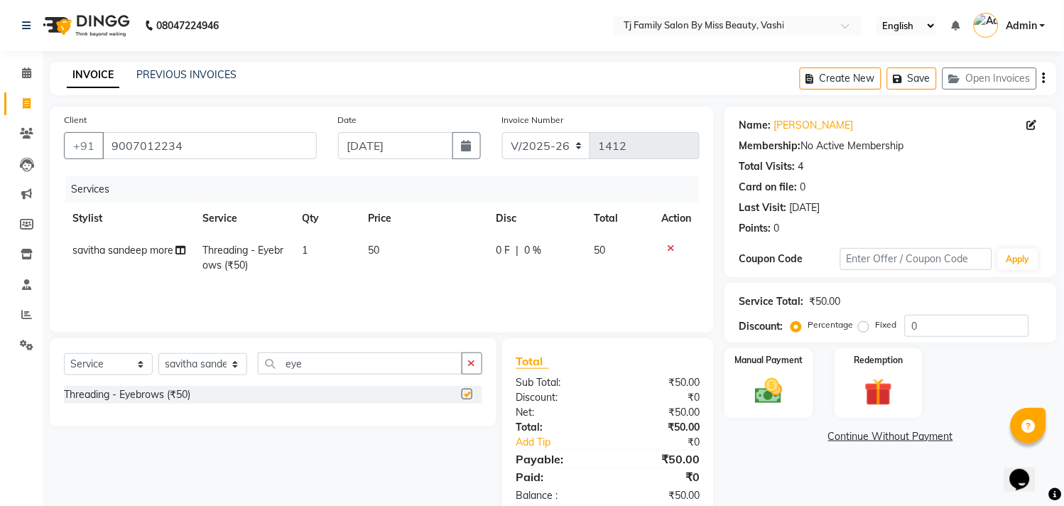
checkbox input "false"
click at [391, 247] on td "50" at bounding box center [424, 257] width 129 height 47
select select "83441"
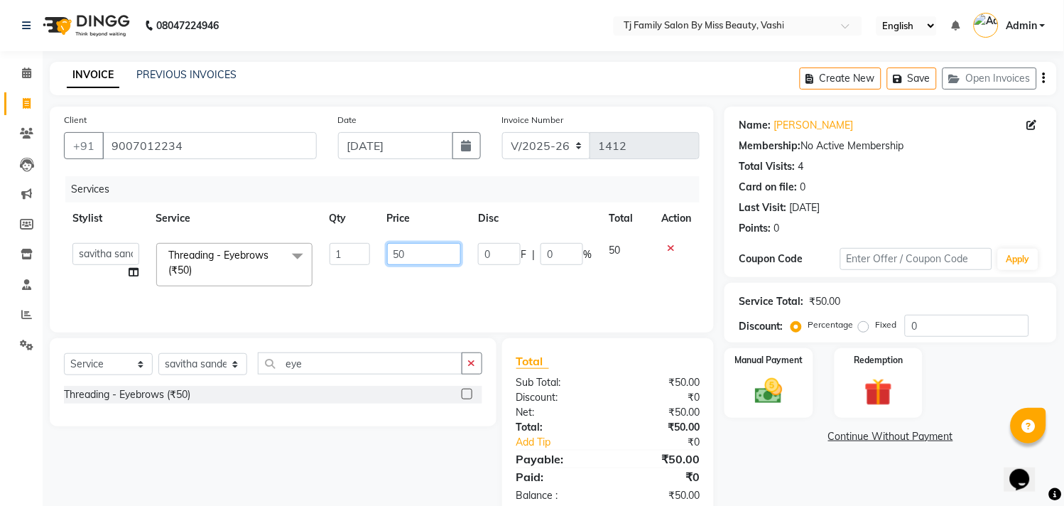
click at [423, 257] on input "50" at bounding box center [424, 254] width 75 height 22
type input "5"
type input "70"
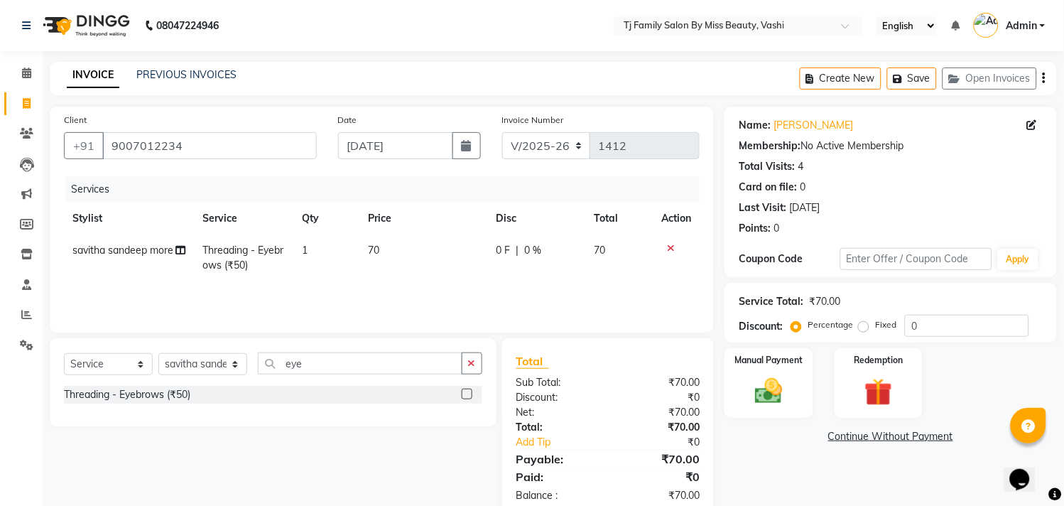
click at [614, 244] on td "70" at bounding box center [619, 257] width 67 height 47
select select "83441"
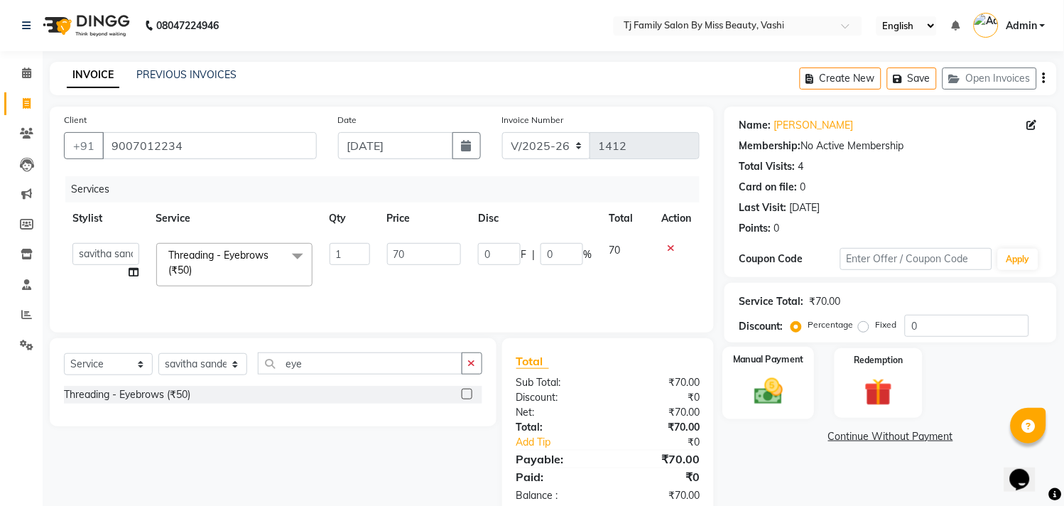
click at [806, 394] on div "Manual Payment" at bounding box center [769, 383] width 92 height 72
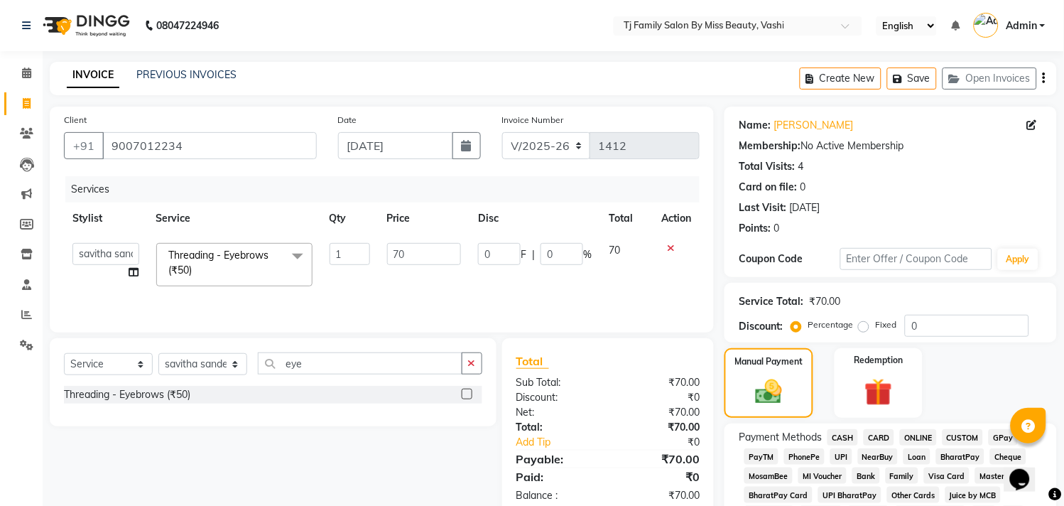
click at [912, 437] on span "ONLINE" at bounding box center [918, 437] width 37 height 16
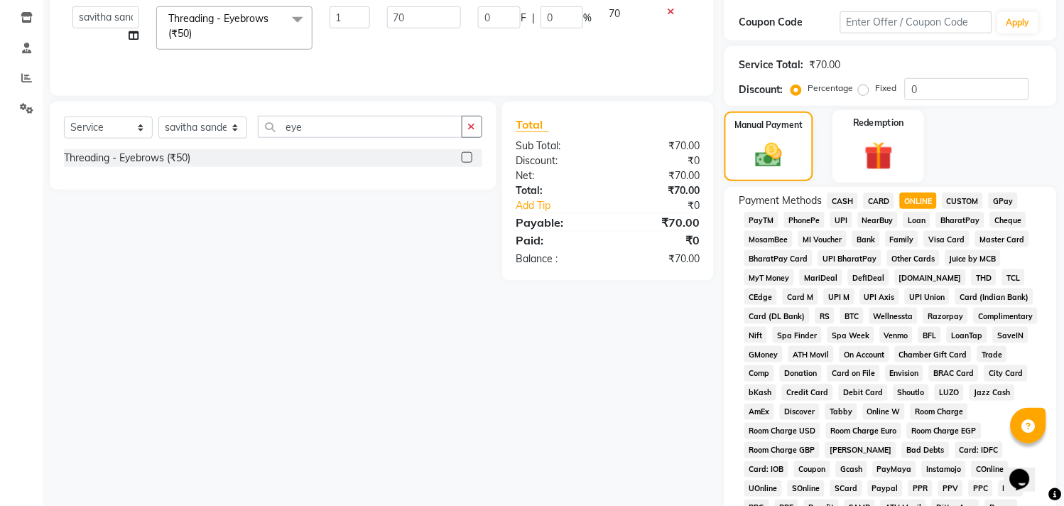
scroll to position [473, 0]
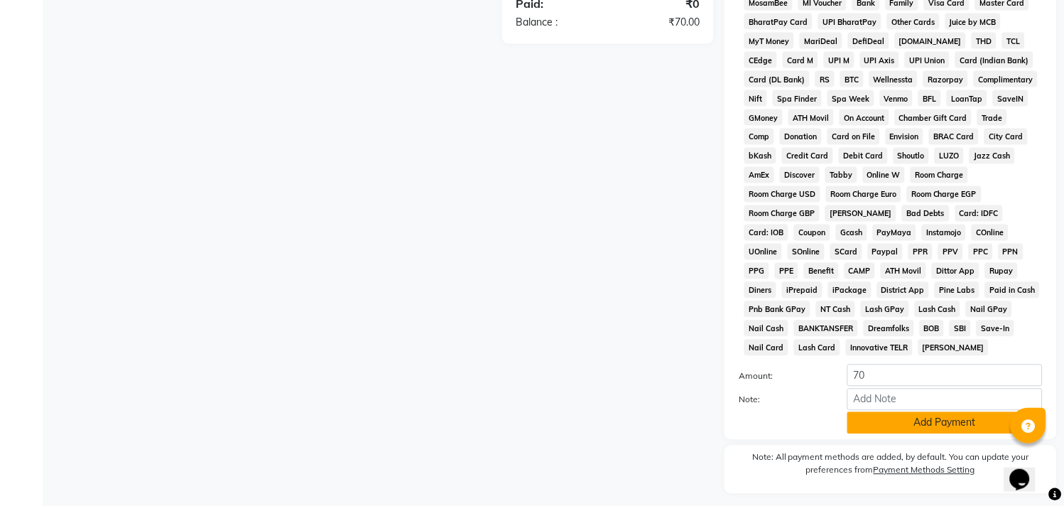
click at [917, 423] on button "Add Payment" at bounding box center [945, 423] width 195 height 22
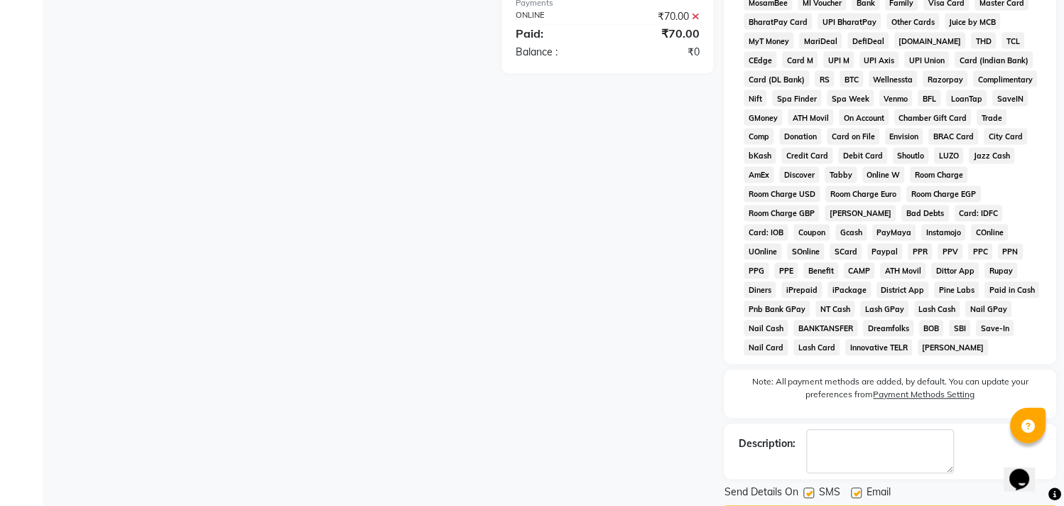
scroll to position [520, 0]
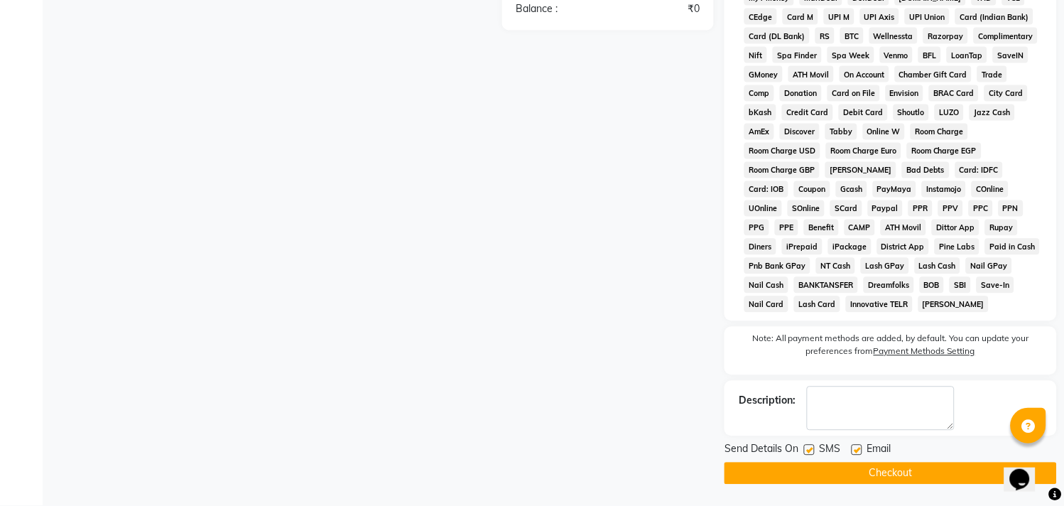
click at [903, 470] on button "Checkout" at bounding box center [891, 474] width 333 height 22
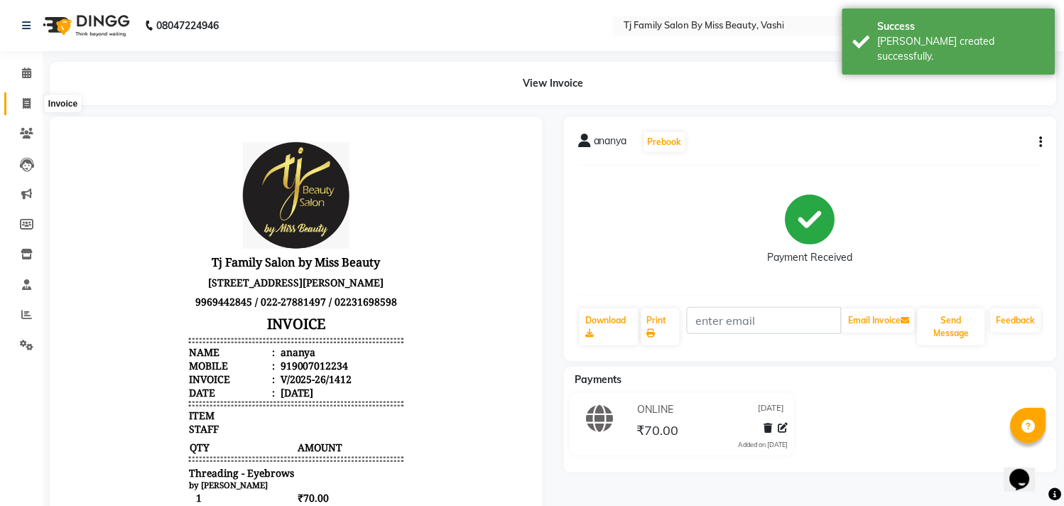
click at [25, 98] on icon at bounding box center [27, 103] width 8 height 11
select select "703"
select select "service"
